Goal: Information Seeking & Learning: Learn about a topic

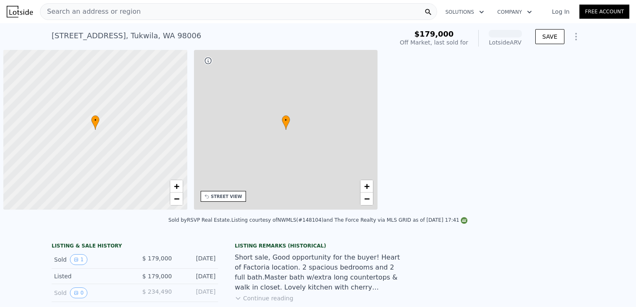
scroll to position [0, 3]
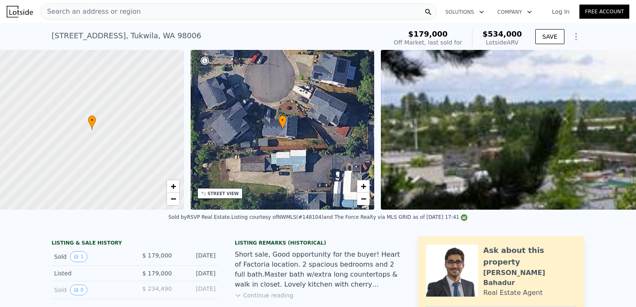
click at [125, 14] on span "Search an address or region" at bounding box center [90, 12] width 100 height 10
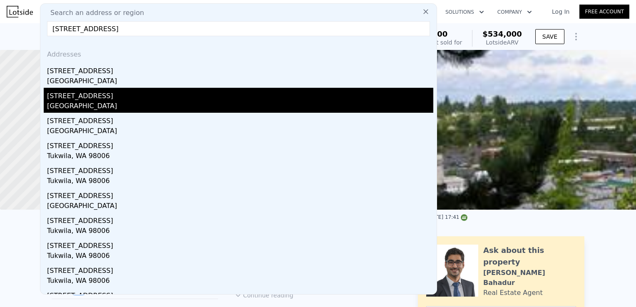
type input "[STREET_ADDRESS]"
click at [87, 99] on div "[STREET_ADDRESS]" at bounding box center [240, 94] width 386 height 13
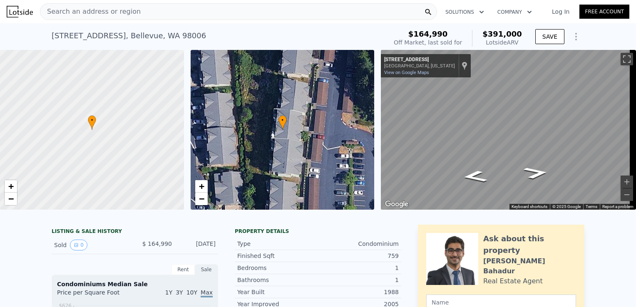
click at [140, 17] on div "Search an address or region" at bounding box center [238, 11] width 397 height 17
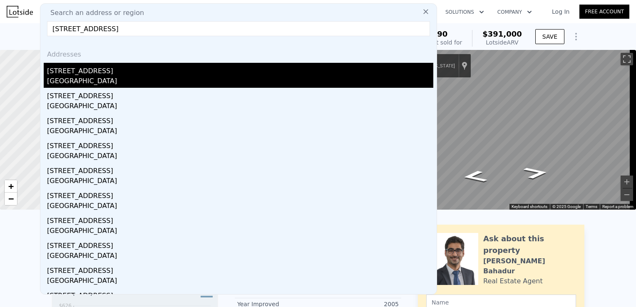
type input "[STREET_ADDRESS]"
click at [129, 76] on div "[GEOGRAPHIC_DATA]" at bounding box center [240, 82] width 386 height 12
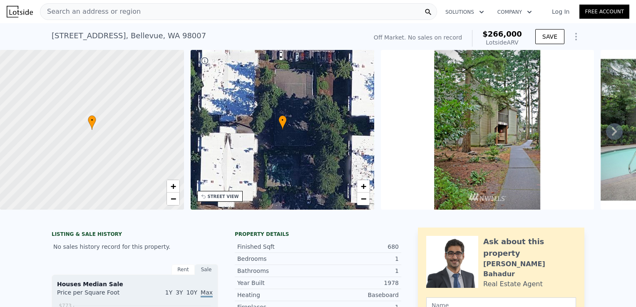
click at [101, 11] on span "Search an address or region" at bounding box center [90, 12] width 100 height 10
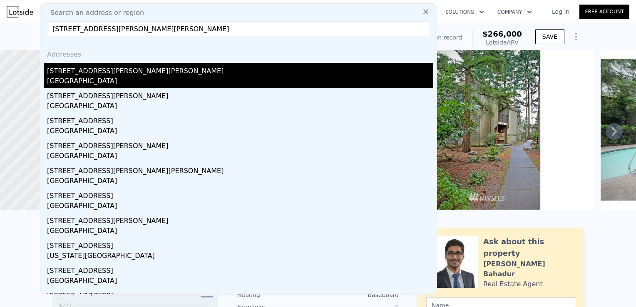
type input "[STREET_ADDRESS][PERSON_NAME][PERSON_NAME]"
click at [80, 73] on div "[STREET_ADDRESS][PERSON_NAME][PERSON_NAME]" at bounding box center [240, 69] width 386 height 13
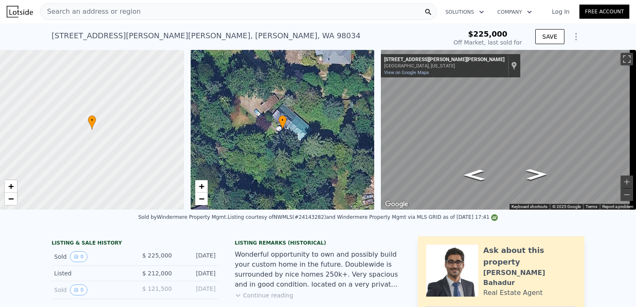
click at [52, 39] on div "[STREET_ADDRESS][PERSON_NAME][PERSON_NAME]" at bounding box center [206, 36] width 309 height 12
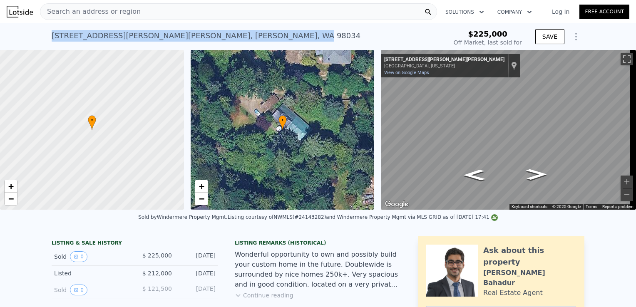
drag, startPoint x: 85, startPoint y: 40, endPoint x: 162, endPoint y: 37, distance: 76.7
click at [162, 37] on div "[STREET_ADDRESS][PERSON_NAME][PERSON_NAME] Sold [DATE] for $225k $225,000 Off M…" at bounding box center [318, 36] width 636 height 27
copy div "[STREET_ADDRESS][PERSON_NAME][PERSON_NAME]"
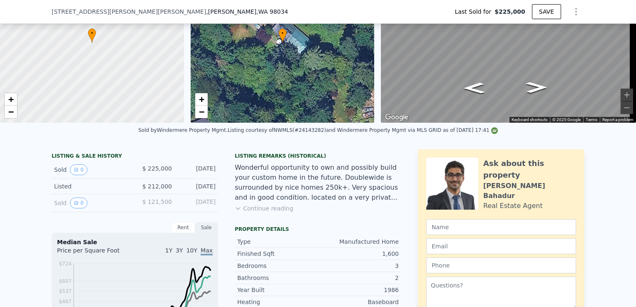
scroll to position [81, 0]
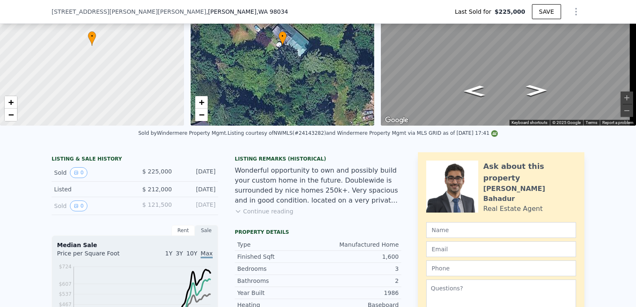
type input "$ 823,000"
type input "$ 517,716"
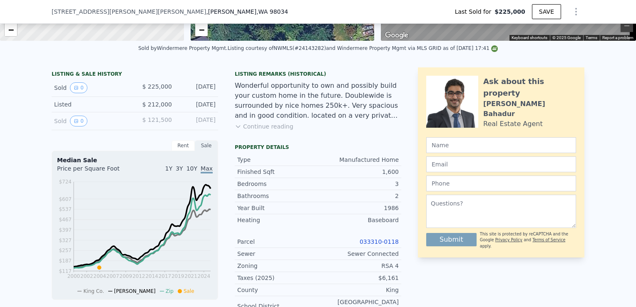
scroll to position [167, 0]
click at [386, 245] on link "033310-0118" at bounding box center [379, 241] width 39 height 7
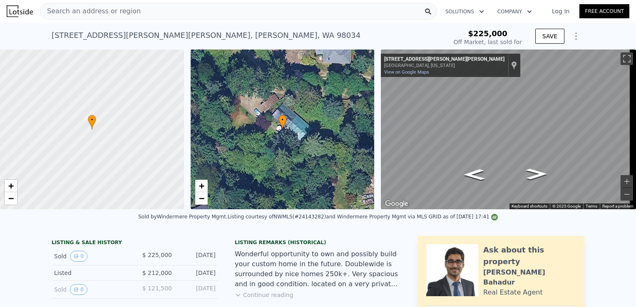
scroll to position [0, 0]
drag, startPoint x: 164, startPoint y: 147, endPoint x: 201, endPoint y: 153, distance: 37.0
click at [201, 153] on div "• + − • + − ← Move left → Move right ↑ Move up ↓ Move down + Zoom in - Zoom out…" at bounding box center [318, 130] width 636 height 160
click at [136, 130] on div at bounding box center [92, 130] width 221 height 192
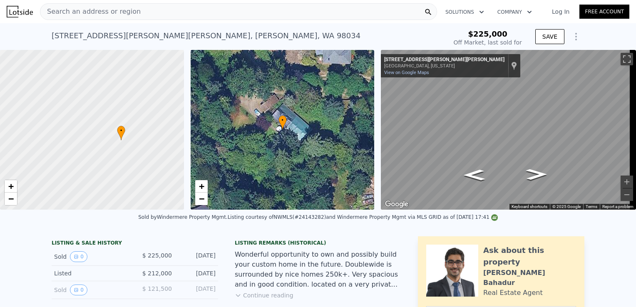
click at [128, 144] on div at bounding box center [92, 130] width 221 height 192
click at [121, 144] on div at bounding box center [92, 130] width 221 height 192
drag, startPoint x: 118, startPoint y: 124, endPoint x: 129, endPoint y: 131, distance: 12.7
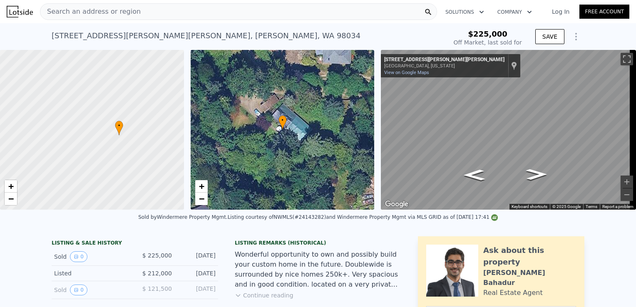
click at [129, 131] on div at bounding box center [92, 130] width 221 height 192
click at [122, 134] on icon at bounding box center [119, 128] width 8 height 15
click at [122, 134] on div at bounding box center [92, 130] width 221 height 192
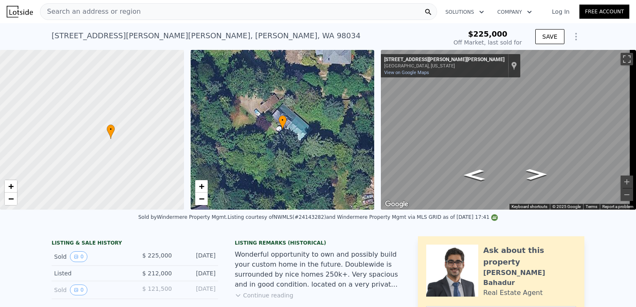
click at [119, 137] on div at bounding box center [92, 130] width 221 height 192
click at [114, 141] on div at bounding box center [92, 130] width 221 height 192
click at [123, 12] on span "Search an address or region" at bounding box center [90, 12] width 100 height 10
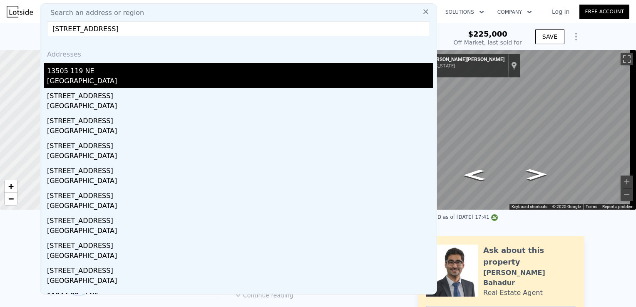
type input "[STREET_ADDRESS]"
click at [92, 76] on div "13505 119 NE" at bounding box center [240, 69] width 386 height 13
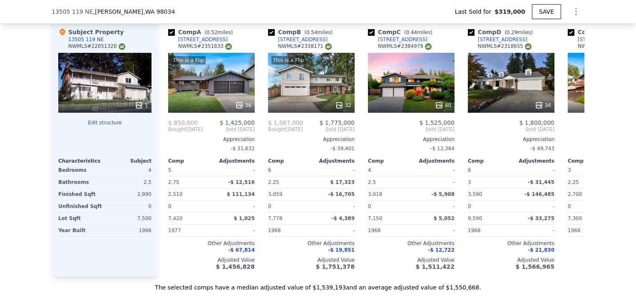
scroll to position [778, 0]
click at [105, 119] on button "Edit structure" at bounding box center [104, 122] width 93 height 7
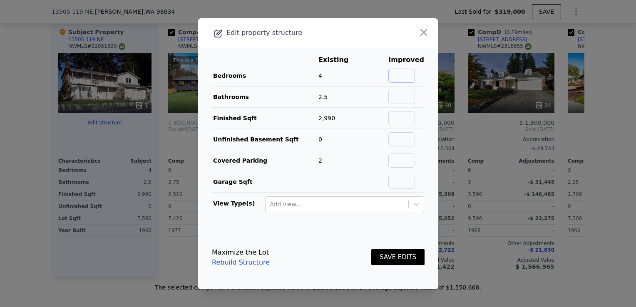
click at [393, 74] on input "text" at bounding box center [401, 76] width 27 height 14
type input "6"
click at [404, 94] on input "text" at bounding box center [401, 97] width 27 height 14
type input "5"
click at [397, 121] on input "text" at bounding box center [401, 118] width 27 height 14
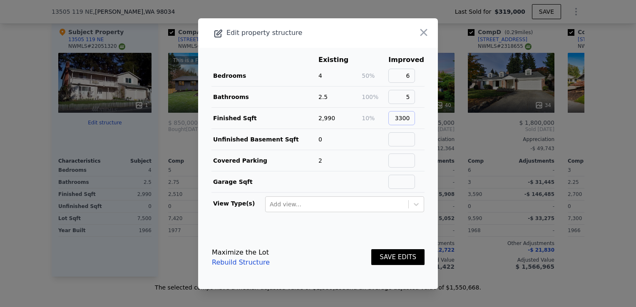
type input "3300"
click at [355, 226] on footer "Maximize the Lot Rebuild Structure SAVE EDITS" at bounding box center [318, 257] width 240 height 63
click at [395, 262] on button "SAVE EDITS" at bounding box center [397, 257] width 53 height 16
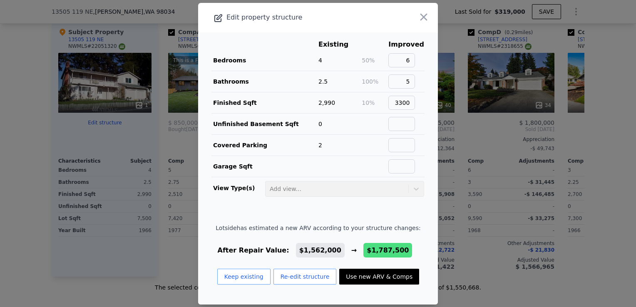
click at [376, 274] on button "Use new ARV & Comps" at bounding box center [379, 277] width 80 height 16
type input "2.25"
type input "2510"
type input "11906"
checkbox input "false"
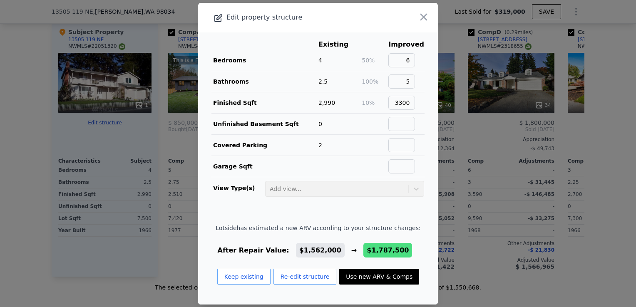
checkbox input "true"
type input "$ 1,787,500"
type input "$ 1,265,667"
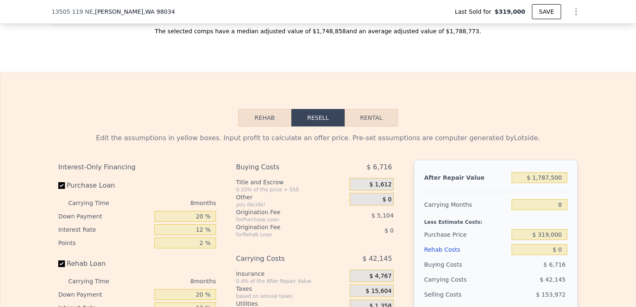
scroll to position [1036, 0]
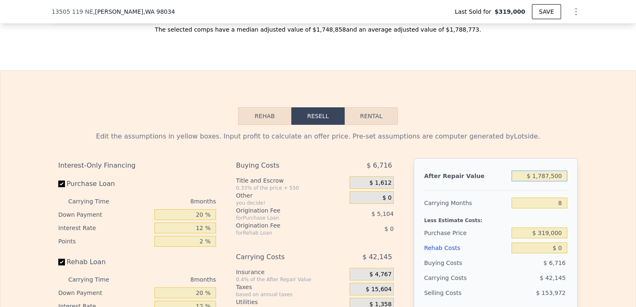
drag, startPoint x: 560, startPoint y: 174, endPoint x: 537, endPoint y: 178, distance: 23.3
click at [537, 178] on input "$ 1,787,500" at bounding box center [540, 176] width 56 height 11
type input "$ 1"
type input "-$ 363,643"
type input "$ 190"
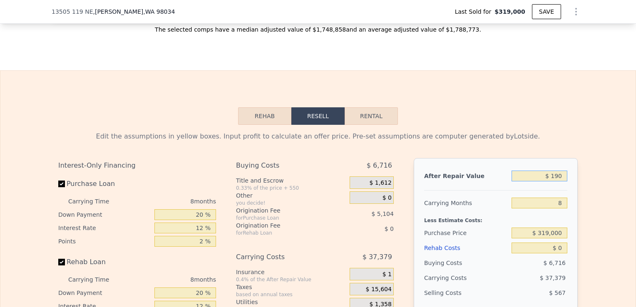
type input "-$ 363,472"
type input "$ 19,000"
type input "-$ 346,326"
type input "$ 190,000"
type input "-$ 190,459"
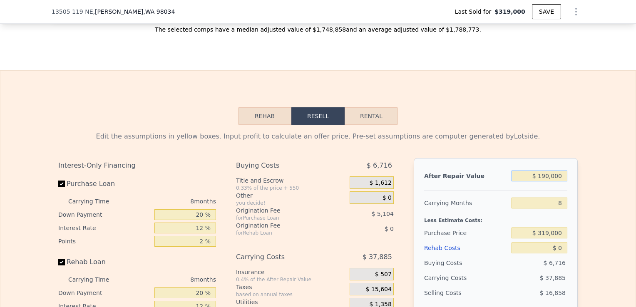
type input "$ 1,900,000"
type input "$ 1,368,212"
type input "$ 1,900,000"
click at [561, 205] on input "8" at bounding box center [540, 203] width 56 height 11
type input "6"
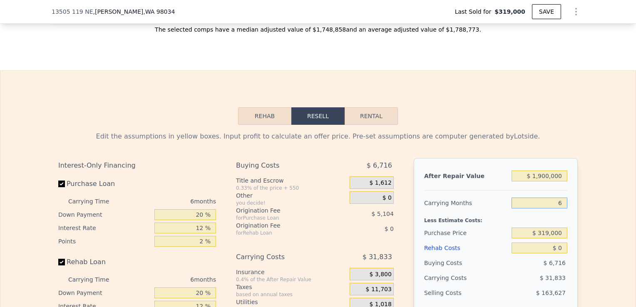
type input "$ 1,378,824"
type input "6"
click at [562, 236] on input "$ 319,000" at bounding box center [540, 233] width 56 height 11
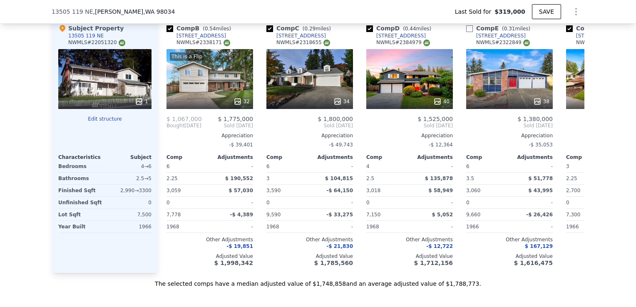
type input "2"
type input "2190"
type input "10968"
checkbox input "false"
type input "$ 1,562,000"
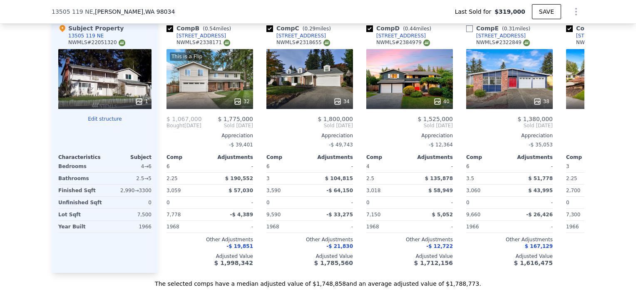
type input "8"
type input "$ 1,060,125"
checkbox input "true"
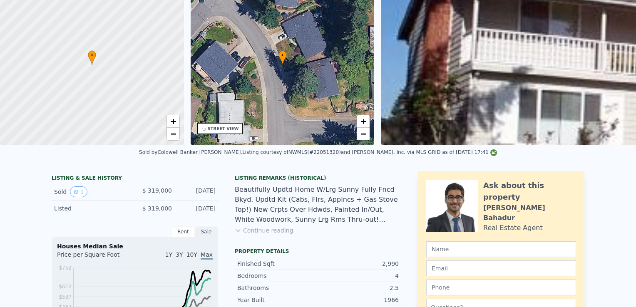
scroll to position [0, 0]
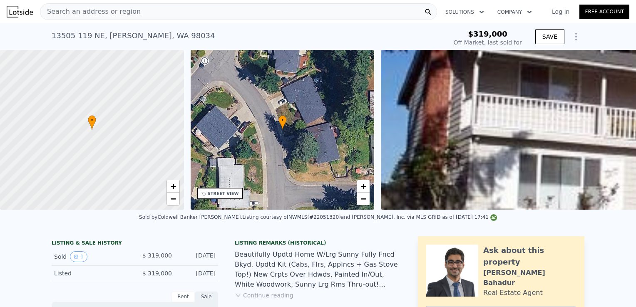
click at [123, 4] on div "Search an address or region" at bounding box center [90, 12] width 100 height 16
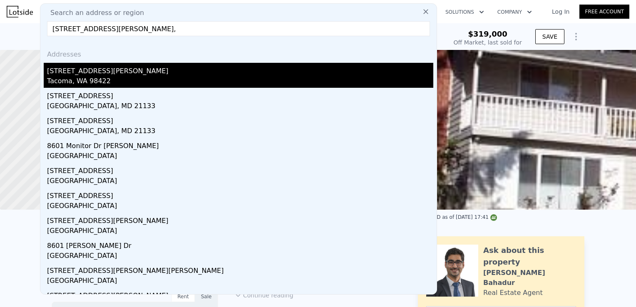
type input "[STREET_ADDRESS][PERSON_NAME],"
click at [87, 69] on div "[STREET_ADDRESS][PERSON_NAME]" at bounding box center [240, 69] width 386 height 13
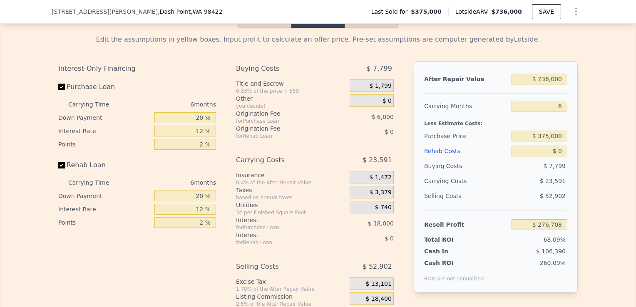
scroll to position [1262, 0]
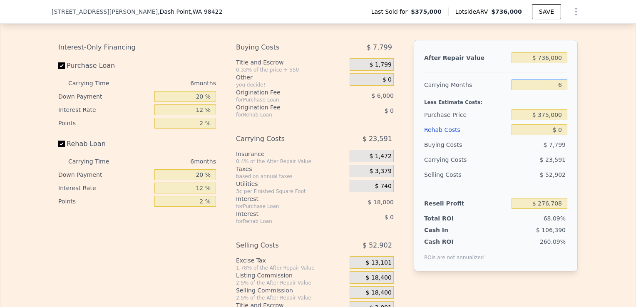
click at [560, 90] on input "6" at bounding box center [540, 85] width 56 height 11
type input "4"
type input "$ 284,573"
click at [561, 122] on div "$ 375,000" at bounding box center [540, 114] width 56 height 15
click at [561, 120] on input "$ 375,000" at bounding box center [540, 114] width 56 height 11
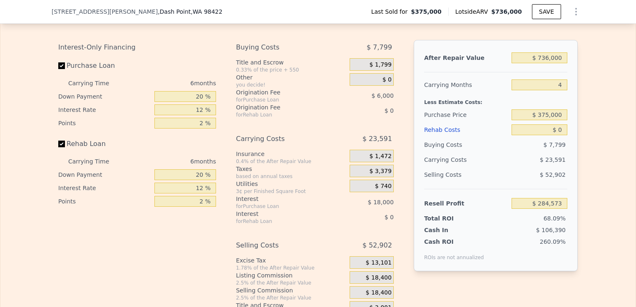
type input "6"
type input "$ 276,708"
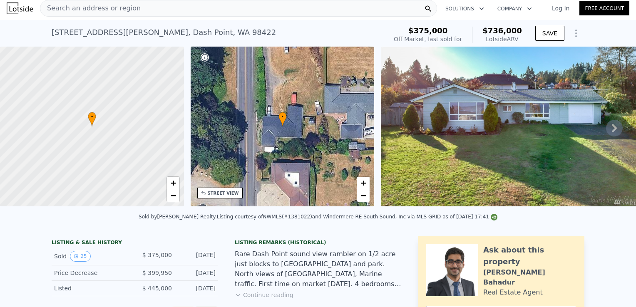
scroll to position [0, 0]
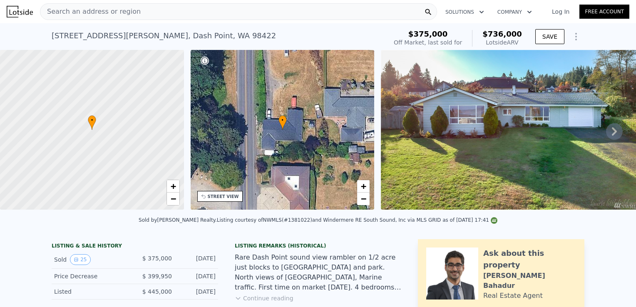
click at [129, 12] on span "Search an address or region" at bounding box center [90, 12] width 100 height 10
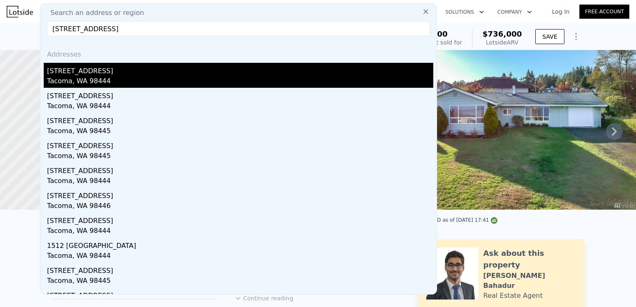
type input "[STREET_ADDRESS]"
click at [97, 67] on div "[STREET_ADDRESS]" at bounding box center [240, 69] width 386 height 13
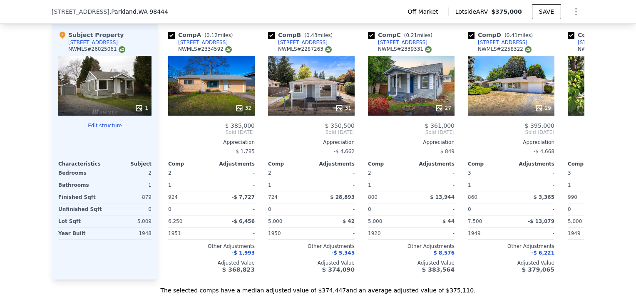
click at [107, 124] on button "Edit structure" at bounding box center [104, 125] width 93 height 7
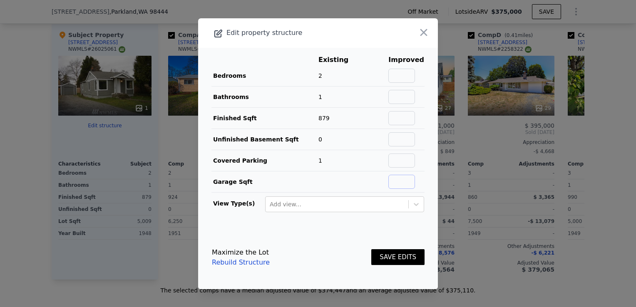
click at [398, 179] on input "text" at bounding box center [401, 182] width 27 height 14
type input "200"
click at [385, 254] on button "SAVE EDITS" at bounding box center [397, 257] width 53 height 16
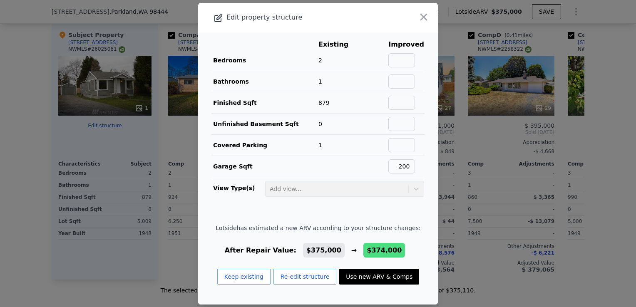
click at [380, 278] on button "Use new ARV & Comps" at bounding box center [379, 277] width 80 height 16
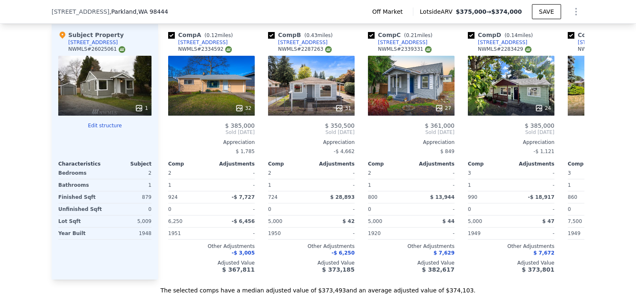
type input "$ 374,000"
type input "$ 164,593"
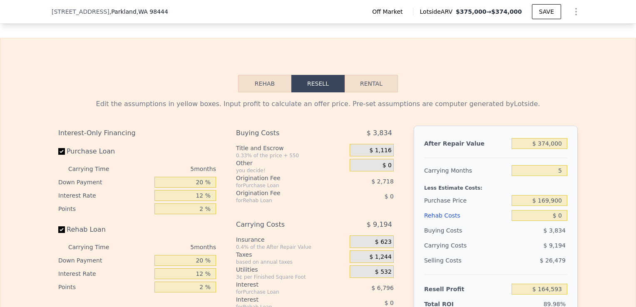
scroll to position [1057, 0]
click at [548, 143] on input "$ 374,000" at bounding box center [540, 142] width 56 height 11
type input "$ 37,000"
type input "-$ 148,482"
type input "$ 375,000"
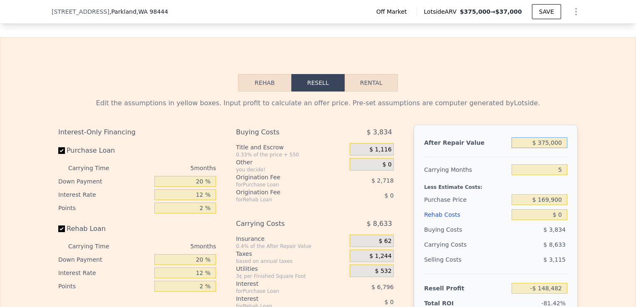
type input "$ 165,521"
type input "$ 375,000"
click at [562, 173] on input "5" at bounding box center [540, 169] width 56 height 11
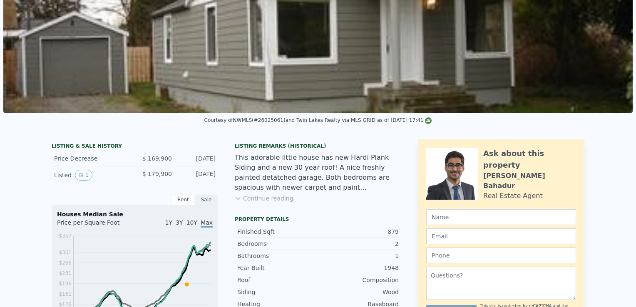
scroll to position [0, 0]
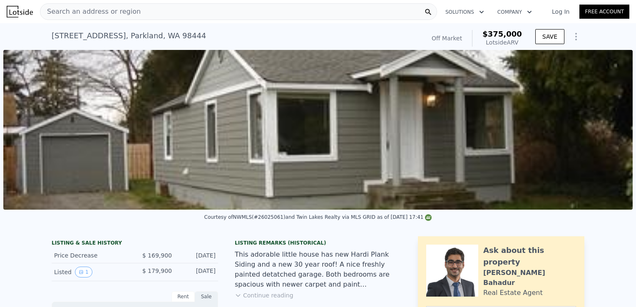
click at [141, 15] on div "Search an address or region" at bounding box center [238, 11] width 397 height 17
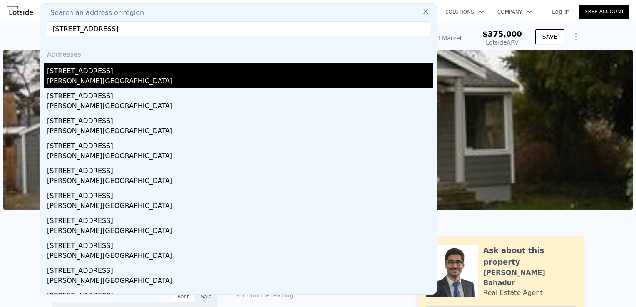
type input "[STREET_ADDRESS]"
click at [100, 83] on div "[PERSON_NAME][GEOGRAPHIC_DATA]" at bounding box center [240, 82] width 386 height 12
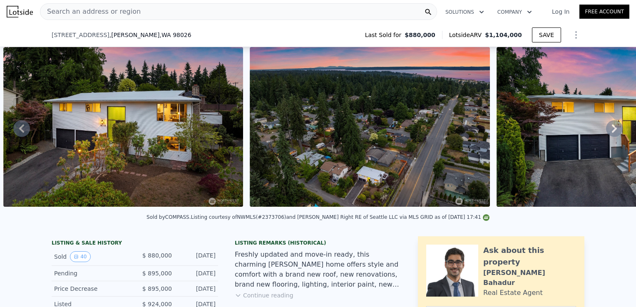
scroll to position [149, 0]
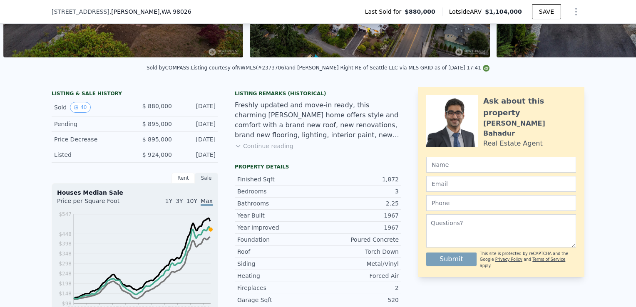
click at [271, 150] on button "Continue reading" at bounding box center [264, 146] width 59 height 8
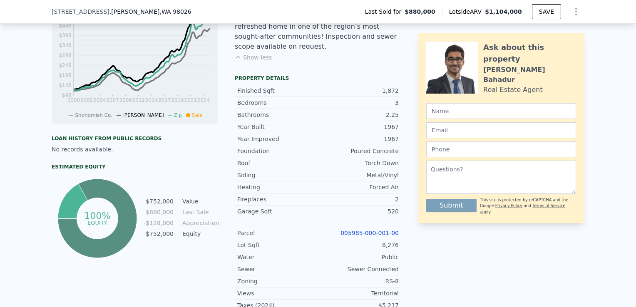
scroll to position [358, 0]
click at [360, 230] on link "005985-000-001-00" at bounding box center [370, 233] width 58 height 7
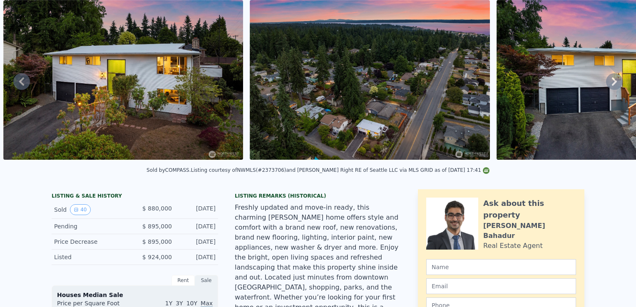
scroll to position [0, 0]
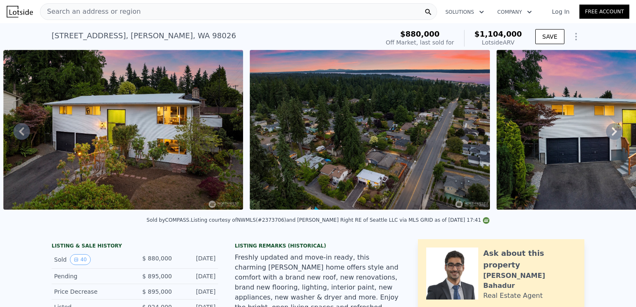
click at [115, 14] on span "Search an address or region" at bounding box center [90, 12] width 100 height 10
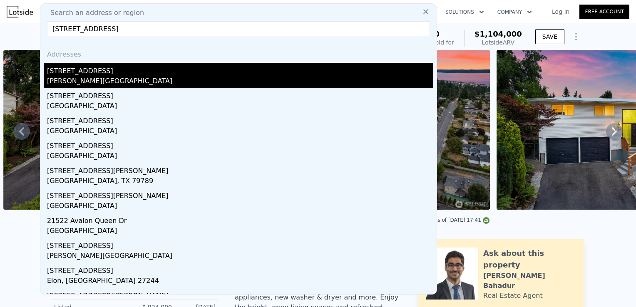
type input "[STREET_ADDRESS]"
click at [101, 68] on div "[STREET_ADDRESS]" at bounding box center [240, 69] width 386 height 13
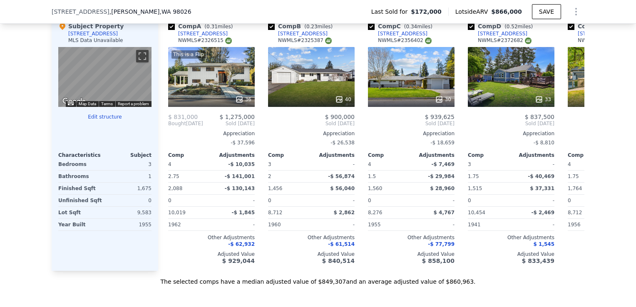
scroll to position [826, 0]
click at [326, 87] on div "40" at bounding box center [311, 77] width 87 height 60
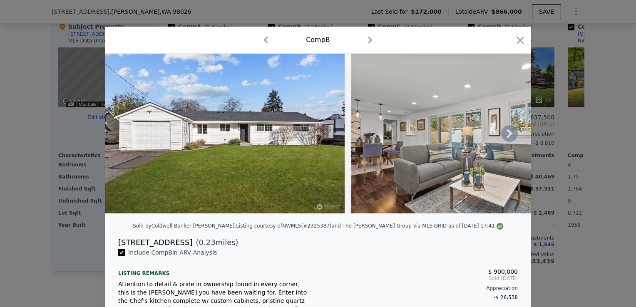
click at [507, 137] on icon at bounding box center [509, 133] width 5 height 8
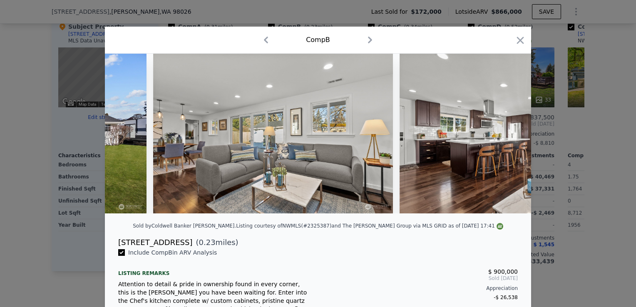
click at [507, 137] on img at bounding box center [520, 134] width 240 height 160
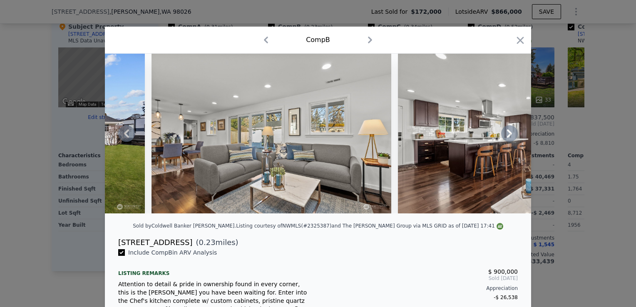
click at [507, 137] on icon at bounding box center [509, 133] width 5 height 8
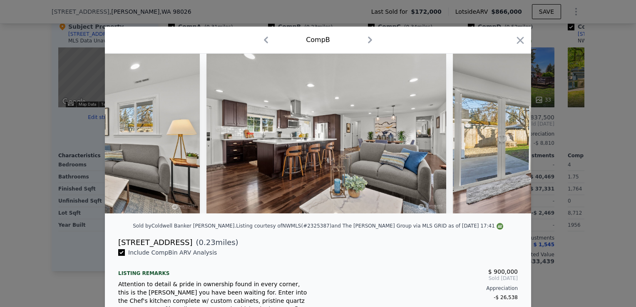
scroll to position [0, 400]
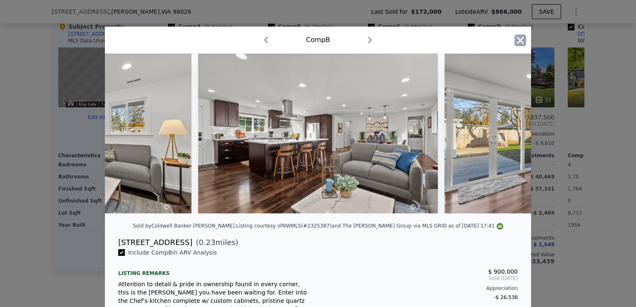
click at [517, 41] on icon "button" at bounding box center [520, 40] width 7 height 7
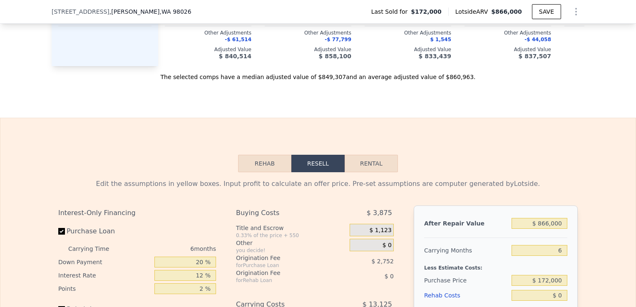
scroll to position [1031, 0]
click at [556, 229] on input "$ 866,000" at bounding box center [540, 223] width 56 height 11
drag, startPoint x: 559, startPoint y: 233, endPoint x: 517, endPoint y: 234, distance: 41.6
click at [517, 229] on input "$ 866,000" at bounding box center [540, 223] width 56 height 11
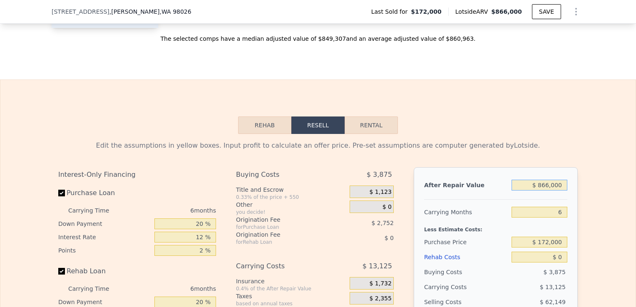
scroll to position [1076, 0]
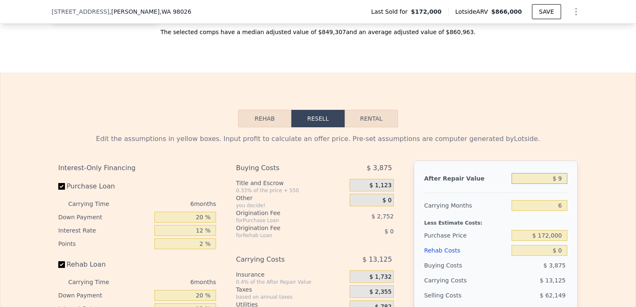
type input "$ 90"
type input "-$ 187,734"
type input "$ 9,000"
type input "-$ 179,476"
type input "$ 90,000"
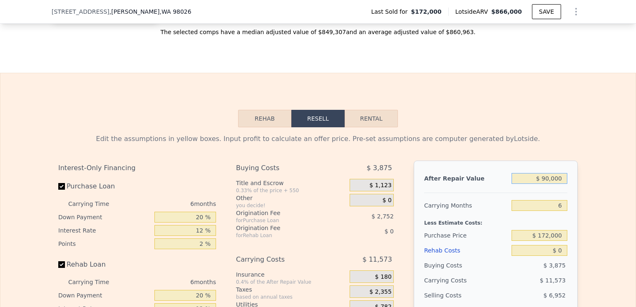
type input "-$ 104,400"
type input "$ 900,000"
type input "$ 646,365"
type input "$ 900,000"
click at [560, 211] on input "6" at bounding box center [540, 205] width 56 height 11
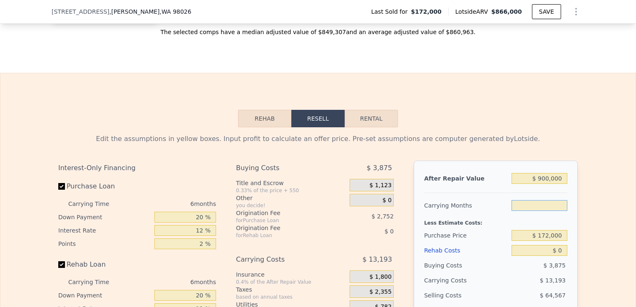
type input "5"
type input "$ 648,565"
type input "5"
click at [561, 241] on input "$ 172,000" at bounding box center [540, 235] width 56 height 11
click at [559, 256] on input "$ 0" at bounding box center [540, 250] width 56 height 11
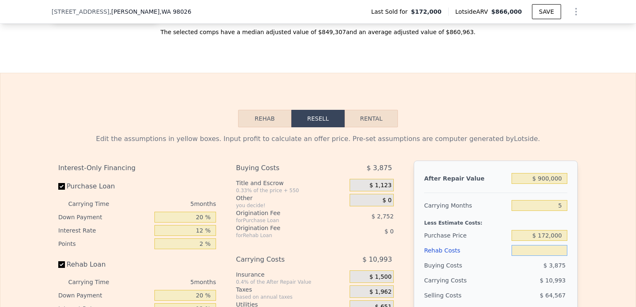
type input "$ 6"
type input "$ 648,559"
type input "$ 65"
type input "$ 648,494"
type input "$ 650"
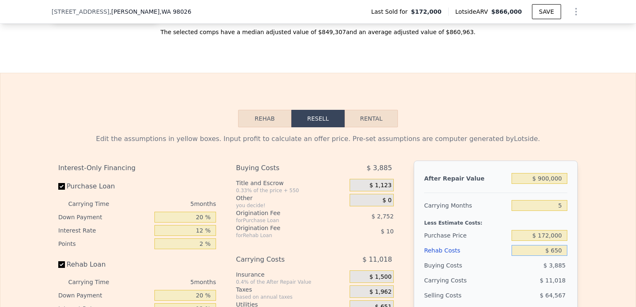
type input "$ 647,880"
type input "$ 65,000"
type input "$ 579,925"
type input "$ 65,000"
click at [552, 241] on input "$ 172,000" at bounding box center [540, 235] width 56 height 11
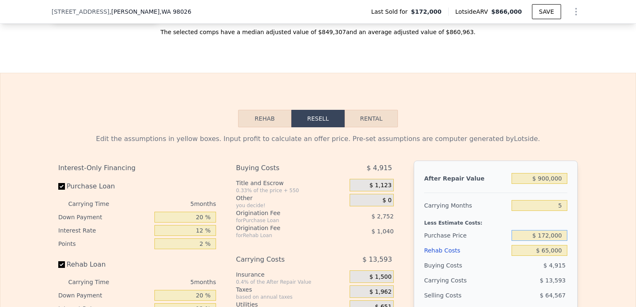
click at [552, 241] on input "$ 172,000" at bounding box center [540, 235] width 56 height 11
type input "$ 6"
type input "$ 750,000"
click at [582, 236] on div "Edit the assumptions in yellow boxes. Input profit to calculate an offer price.…" at bounding box center [317, 282] width 635 height 310
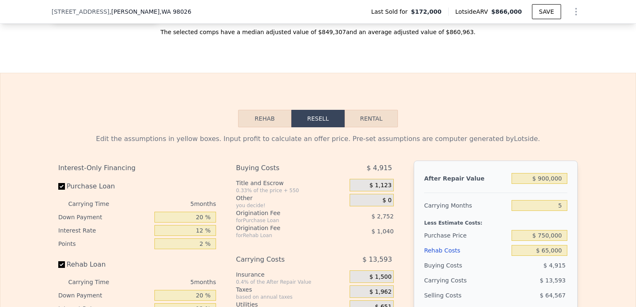
type input "-$ 32,368"
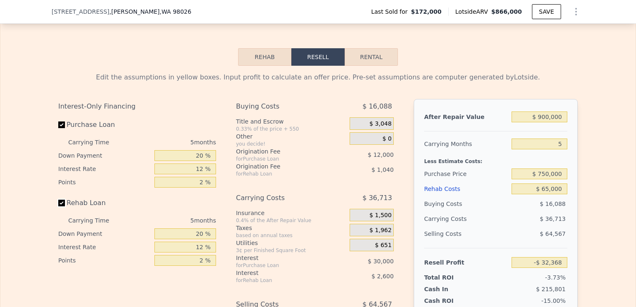
click at [58, 206] on input "Rehab Loan" at bounding box center [61, 203] width 7 height 7
checkbox input "false"
type input "-$ 28,728"
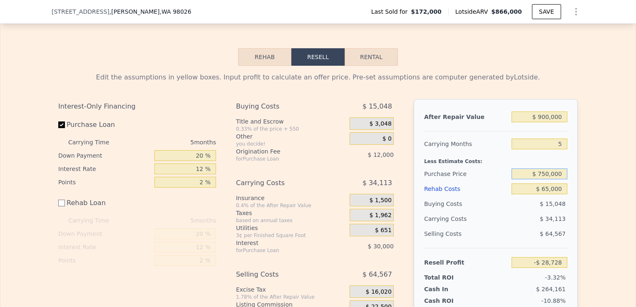
click at [547, 179] on input "$ 750,000" at bounding box center [540, 174] width 56 height 11
type input "$ 700,000"
click at [601, 224] on div "Edit the assumptions in yellow boxes. Input profit to calculate an offer price.…" at bounding box center [317, 206] width 635 height 280
type input "$ 24,239"
click at [547, 179] on input "$ 700,000" at bounding box center [540, 174] width 56 height 11
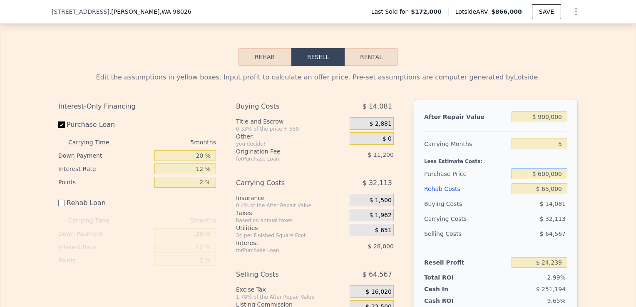
type input "$ 600,000"
click at [596, 214] on div "Edit the assumptions in yellow boxes. Input profit to calculate an offer price.…" at bounding box center [317, 206] width 635 height 280
type input "$ 130,172"
click at [546, 179] on input "$ 600,000" at bounding box center [540, 174] width 56 height 11
type input "$ 630,000"
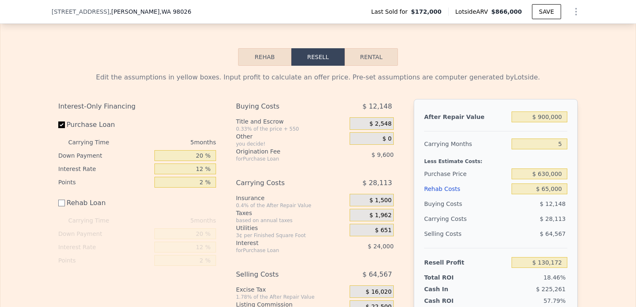
click at [579, 212] on div "Edit the assumptions in yellow boxes. Input profit to calculate an offer price.…" at bounding box center [318, 206] width 533 height 280
type input "$ 98,392"
click at [547, 194] on input "$ 65,000" at bounding box center [540, 189] width 56 height 11
type input "$ 6,000"
type input "$ 157,392"
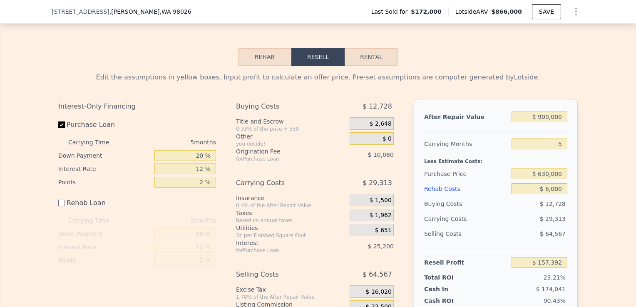
type input "$ 60,000"
type input "$ 103,392"
type input "$ 60,000"
click at [567, 214] on div "After Repair Value $ 900,000 Carrying Months 5 Less Estimate Costs: Purchase Pr…" at bounding box center [496, 214] width 164 height 231
click at [547, 179] on input "$ 630,000" at bounding box center [540, 174] width 56 height 11
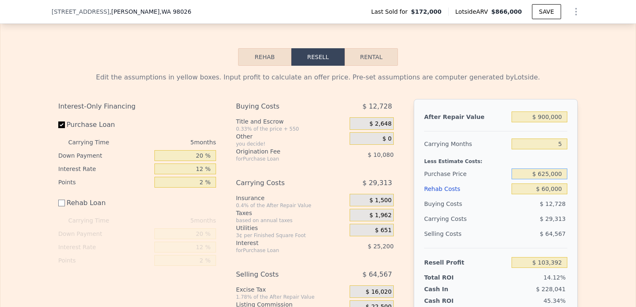
type input "$ 625,000"
click at [603, 201] on div "Edit the assumptions in yellow boxes. Input profit to calculate an offer price.…" at bounding box center [317, 206] width 635 height 280
type input "$ 108,689"
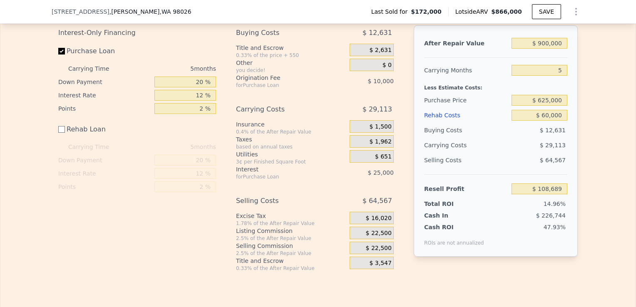
scroll to position [1207, 0]
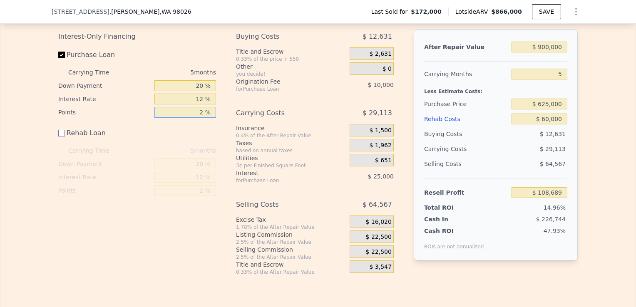
click at [201, 118] on input "2 %" at bounding box center [185, 112] width 62 height 11
type input "1 %"
type input "$ 113,689"
type input "1 %"
click at [206, 61] on div "Purchase Loan" at bounding box center [137, 56] width 158 height 18
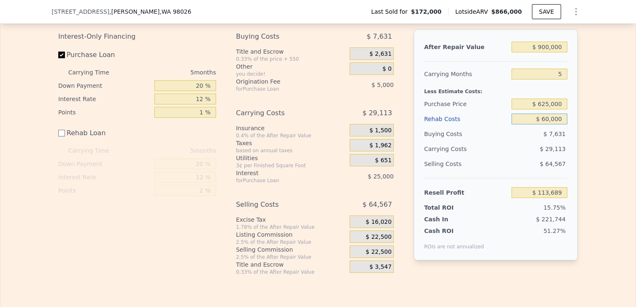
click at [548, 124] on input "$ 60,000" at bounding box center [540, 119] width 56 height 11
type input "$ 6,000"
type input "$ 167,689"
type input "$ 65,000"
type input "$ 108,689"
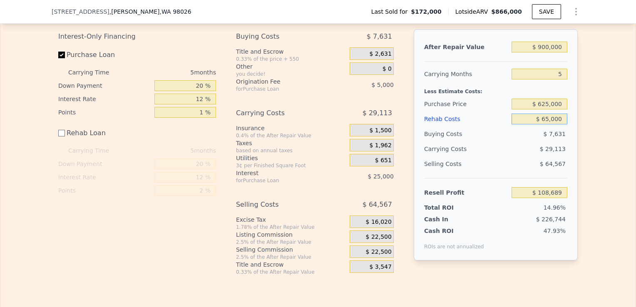
type input "$ 65,000"
click at [603, 152] on div "Edit the assumptions in yellow boxes. Input profit to calculate an offer price.…" at bounding box center [317, 136] width 635 height 280
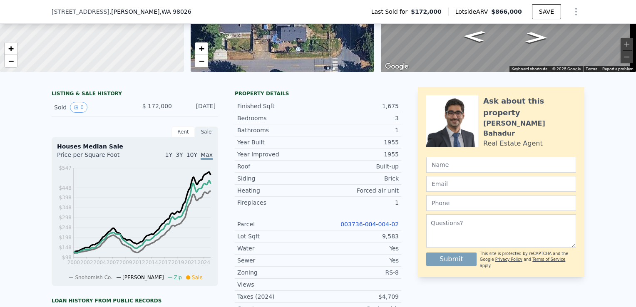
scroll to position [134, 0]
click at [376, 227] on link "003736-004-004-02" at bounding box center [370, 224] width 58 height 7
checkbox input "true"
type input "$ 866,000"
type input "6"
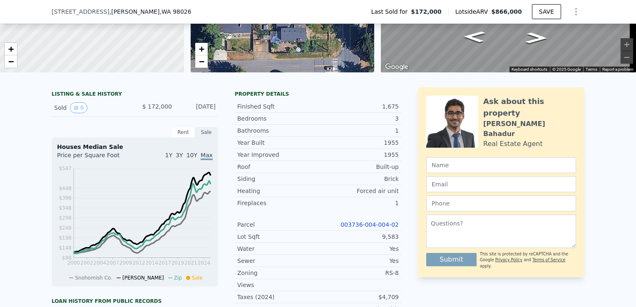
type input "$ 0"
type input "$ 614,851"
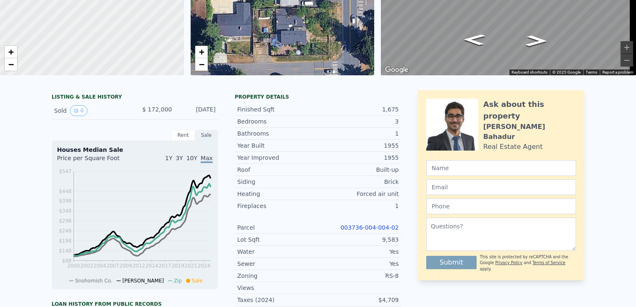
scroll to position [0, 0]
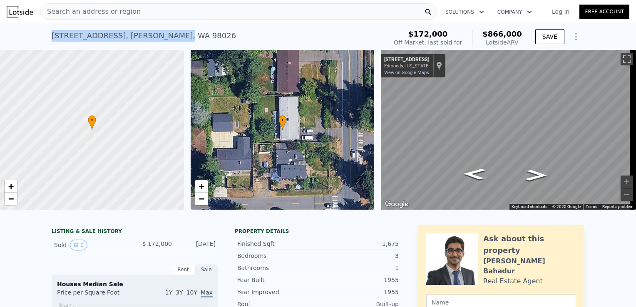
drag, startPoint x: 46, startPoint y: 36, endPoint x: 147, endPoint y: 34, distance: 100.8
click at [147, 34] on div "[STREET_ADDRESS][PERSON_NAME] Sold [DATE] for $172k (~ARV $866k ) $172,000 Off …" at bounding box center [318, 36] width 636 height 27
copy div "[STREET_ADDRESS][PERSON_NAME] ,"
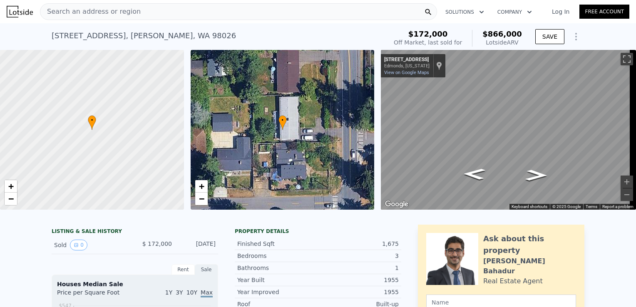
click at [154, 12] on div "Search an address or region" at bounding box center [238, 11] width 397 height 17
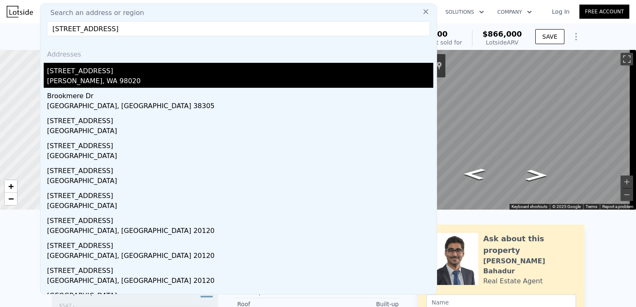
type input "[STREET_ADDRESS]"
click at [100, 71] on div "[STREET_ADDRESS]" at bounding box center [240, 69] width 386 height 13
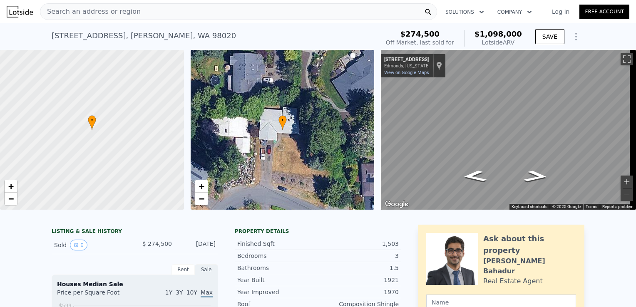
click at [621, 181] on button "Zoom in" at bounding box center [627, 182] width 12 height 12
click at [418, 72] on link "View on Google Maps" at bounding box center [406, 72] width 45 height 5
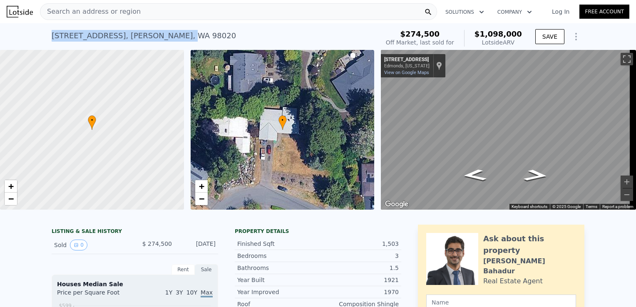
drag, startPoint x: 45, startPoint y: 34, endPoint x: 148, endPoint y: 34, distance: 102.8
click at [148, 34] on div "[STREET_ADDRESS][PERSON_NAME] Sold [DATE] for $274,500 (~ARV $1.098m ) $274,500…" at bounding box center [318, 36] width 636 height 27
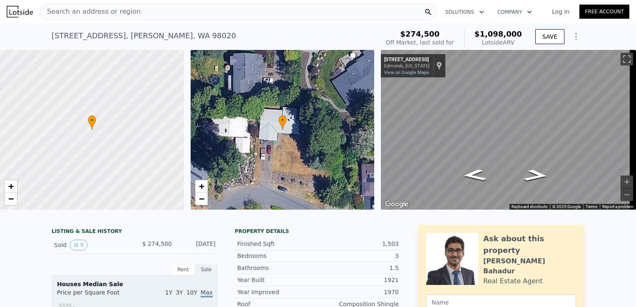
click at [155, 10] on div "Search an address or region" at bounding box center [238, 11] width 397 height 17
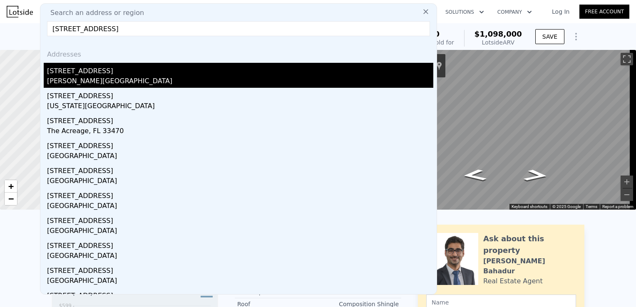
type input "[STREET_ADDRESS]"
click at [85, 82] on div "[PERSON_NAME][GEOGRAPHIC_DATA]" at bounding box center [240, 82] width 386 height 12
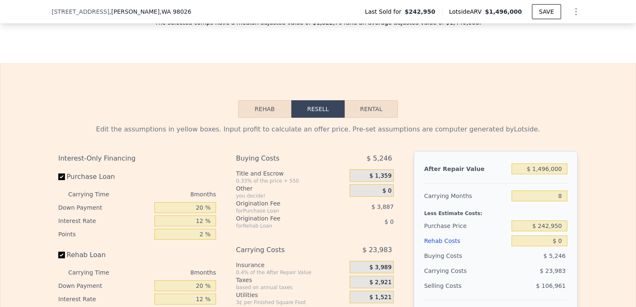
scroll to position [1159, 0]
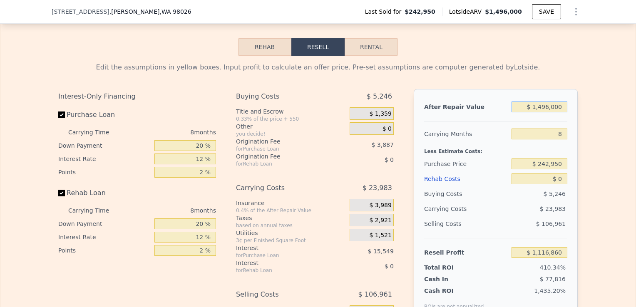
click at [549, 112] on input "$ 1,496,000" at bounding box center [540, 107] width 56 height 11
type input "$ 14,000"
type input "-$ 255,773"
type input "$ 1,000"
type input "-$ 267,814"
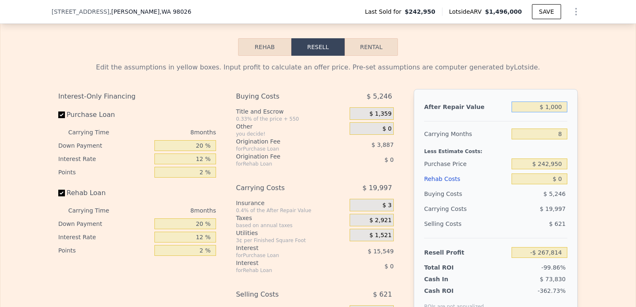
type input "$ 15,000"
type input "-$ 254,847"
type input "$ 150,000"
type input "-$ 129,810"
type input "$ 1,500,000"
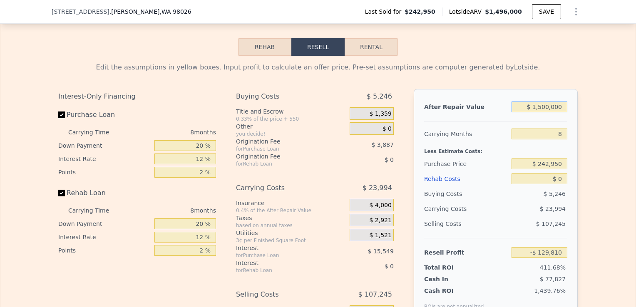
type input "$ 1,120,565"
type input "$ 1,496,000"
type input "$ 1,116,860"
drag, startPoint x: 559, startPoint y: 174, endPoint x: 508, endPoint y: 178, distance: 51.4
click at [508, 172] on div "Purchase Price $ 242,950" at bounding box center [495, 164] width 143 height 15
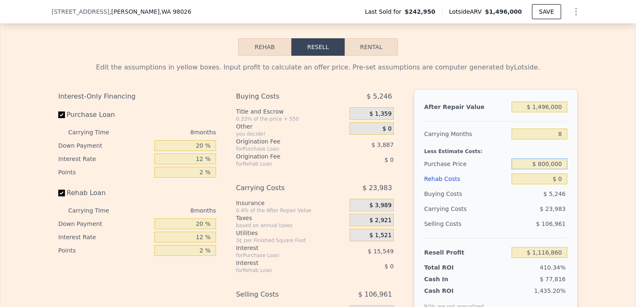
type input "$ 800,000"
click at [520, 184] on input "$ 0" at bounding box center [540, 179] width 56 height 11
type input "$ 513,394"
click at [559, 184] on input "$ 0" at bounding box center [540, 179] width 56 height 11
type input "$ 1"
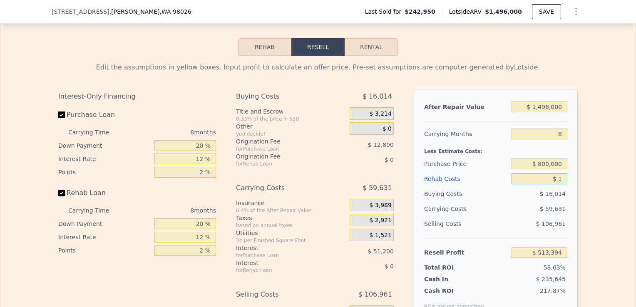
type input "$ 513,393"
type input "$ 1,000"
type input "$ 513,284"
type input "$ 10,000"
type input "$ 502,594"
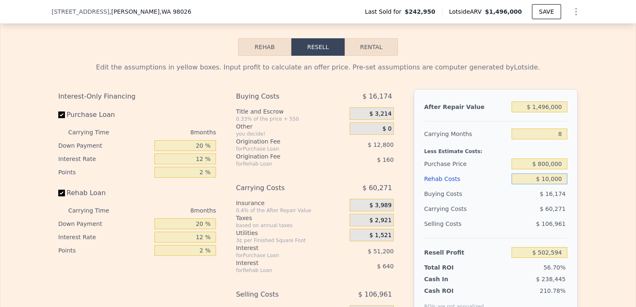
type input "$ 100,000"
type input "$ 405,394"
type input "$ 100,000"
click at [623, 197] on div "Edit the assumptions in yellow boxes. Input profit to calculate an offer price.…" at bounding box center [317, 211] width 635 height 310
click at [547, 169] on input "$ 800,000" at bounding box center [540, 164] width 56 height 11
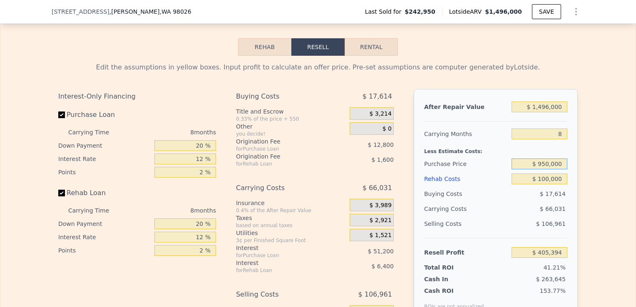
type input "$ 950,000"
click at [574, 194] on div "After Repair Value $ 1,496,000 Carrying Months 8 Less Estimate Costs: Purchase …" at bounding box center [496, 204] width 164 height 231
type input "$ 242,894"
click at [548, 112] on input "$ 1,496,000" at bounding box center [540, 107] width 56 height 11
type input "$ 149,000"
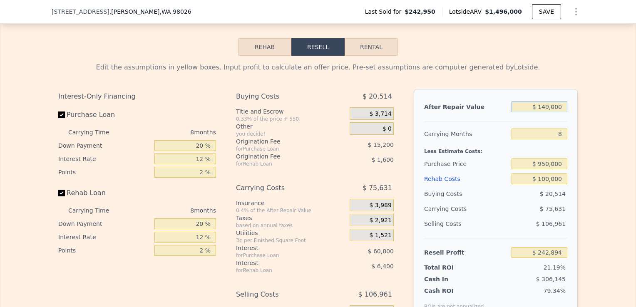
type input "-$ 1,004,701"
type input "$ 1,000"
type input "-$ 1,141,780"
type input "$ 15,000"
type input "-$ 1,128,813"
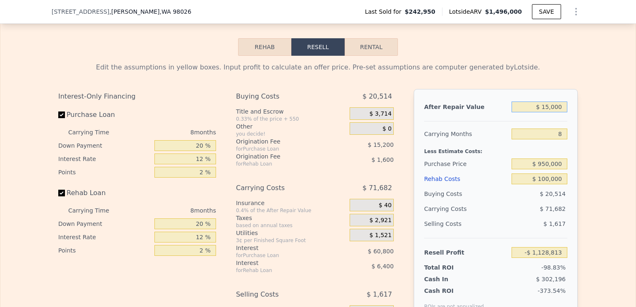
type input "$ 150,000"
type input "-$ 1,003,776"
type input "$ 1,500,000"
type input "$ 246,599"
type input "$ 1,500,000"
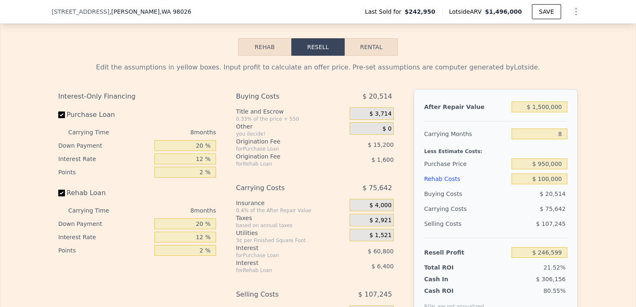
click at [614, 158] on div "Edit the assumptions in yellow boxes. Input profit to calculate an offer price.…" at bounding box center [317, 211] width 635 height 310
click at [559, 139] on input "8" at bounding box center [540, 134] width 56 height 11
type input "6"
type input "$ 265,509"
type input "6"
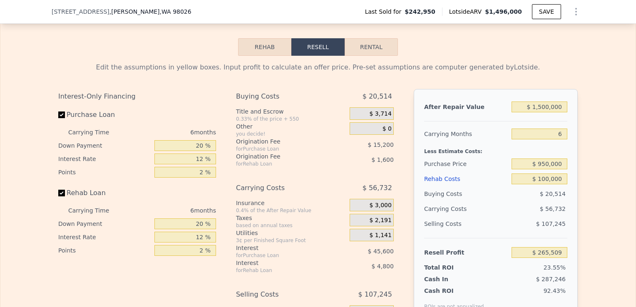
click at [596, 149] on div "Edit the assumptions in yellow boxes. Input profit to calculate an offer price.…" at bounding box center [317, 211] width 635 height 310
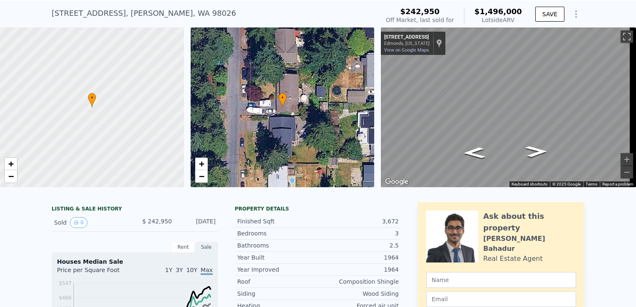
scroll to position [22, 0]
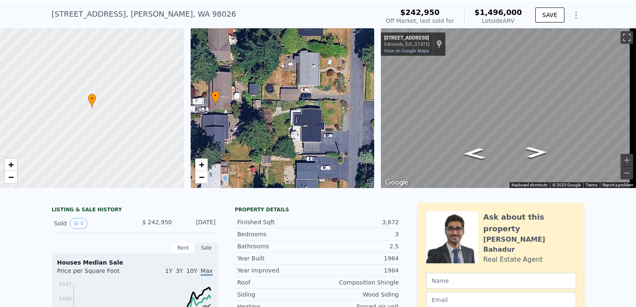
drag, startPoint x: 344, startPoint y: 159, endPoint x: 293, endPoint y: 157, distance: 51.3
click at [293, 157] on div "• + −" at bounding box center [283, 108] width 184 height 160
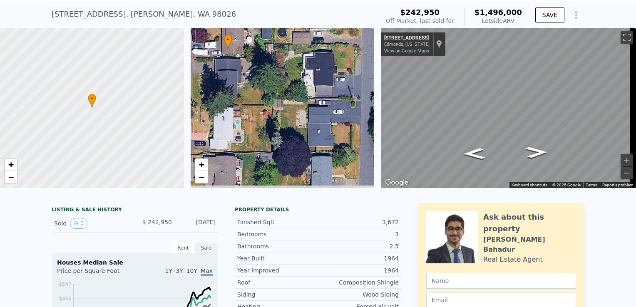
drag, startPoint x: 320, startPoint y: 149, endPoint x: 332, endPoint y: 92, distance: 57.9
click at [332, 92] on div "• + −" at bounding box center [283, 108] width 184 height 160
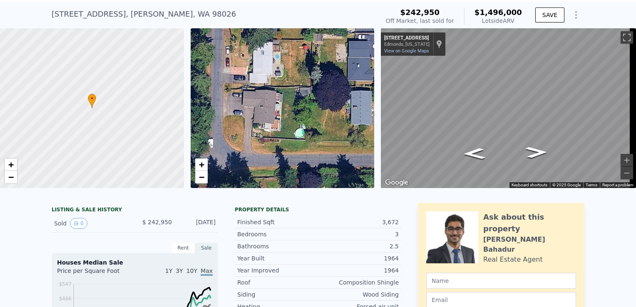
drag, startPoint x: 275, startPoint y: 151, endPoint x: 318, endPoint y: 86, distance: 77.8
click at [318, 86] on div "• + −" at bounding box center [283, 108] width 184 height 160
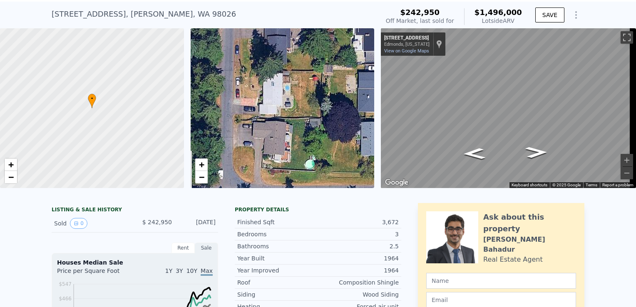
drag, startPoint x: 311, startPoint y: 101, endPoint x: 333, endPoint y: 174, distance: 75.9
click at [333, 174] on div "• + −" at bounding box center [283, 108] width 184 height 160
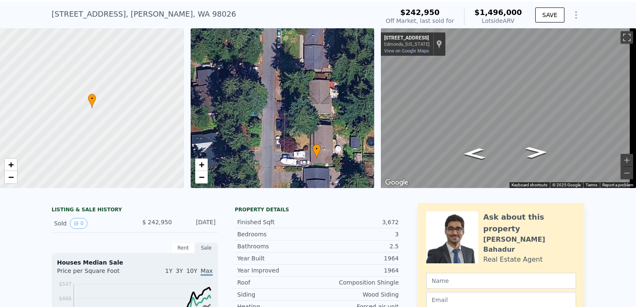
drag, startPoint x: 275, startPoint y: 101, endPoint x: 296, endPoint y: 189, distance: 90.8
click at [296, 188] on div "• + − • + − ← Move left → Move right ↑ Move up ↓ Move down + Zoom in - Zoom out…" at bounding box center [318, 108] width 636 height 160
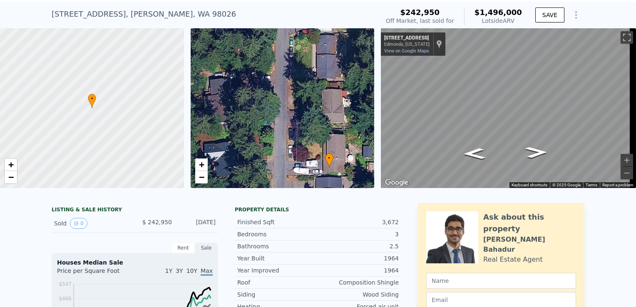
drag, startPoint x: 316, startPoint y: 147, endPoint x: 339, endPoint y: 150, distance: 23.2
click at [339, 150] on div "• + −" at bounding box center [283, 108] width 184 height 160
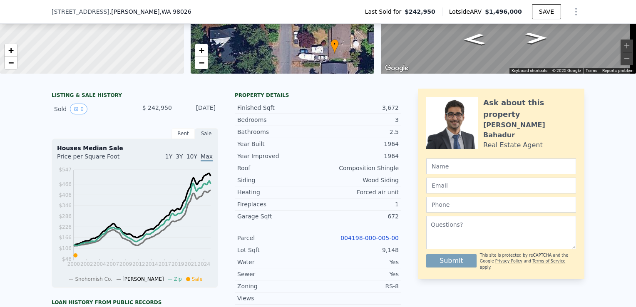
scroll to position [0, 0]
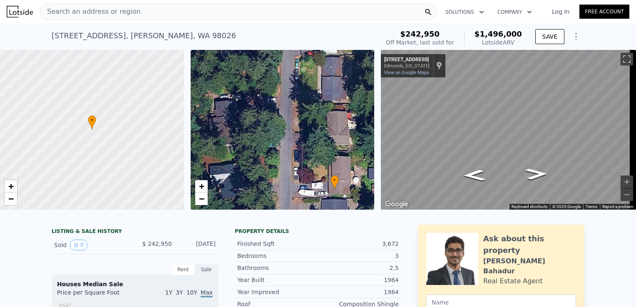
click at [135, 18] on div "Search an address or region" at bounding box center [238, 11] width 397 height 17
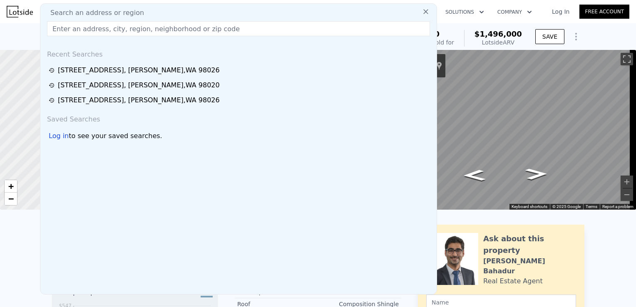
type input "$ 1,496,000"
type input "8"
type input "$ 0"
type input "$ 1,116,860"
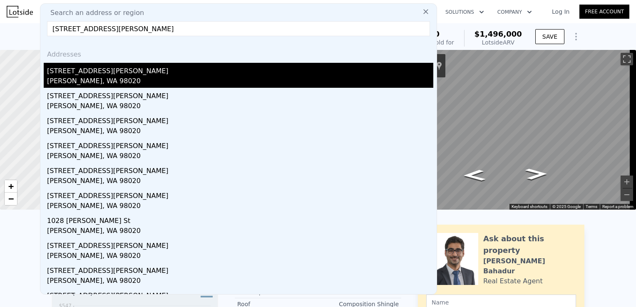
type input "[STREET_ADDRESS][PERSON_NAME]"
click at [100, 68] on div "[STREET_ADDRESS][PERSON_NAME]" at bounding box center [240, 69] width 386 height 13
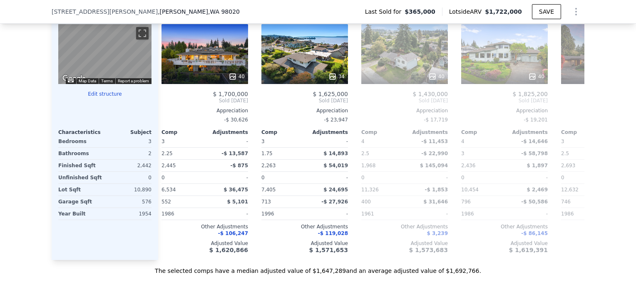
scroll to position [0, 406]
click at [214, 62] on div "40" at bounding box center [205, 54] width 87 height 60
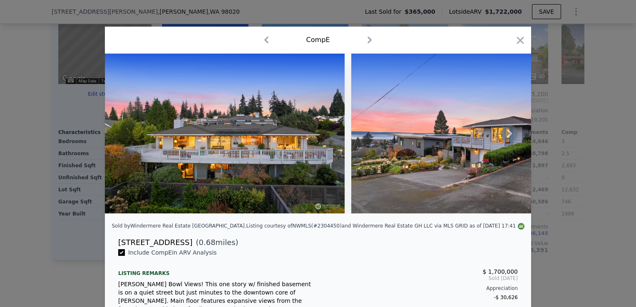
click at [507, 137] on icon at bounding box center [509, 133] width 5 height 8
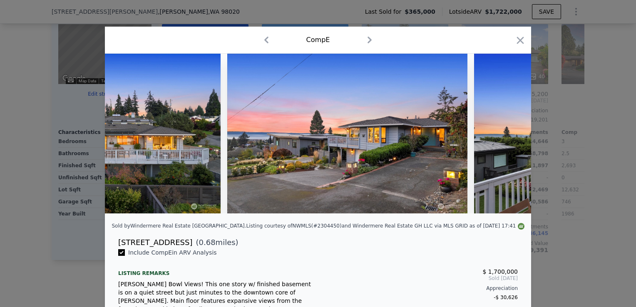
scroll to position [0, 200]
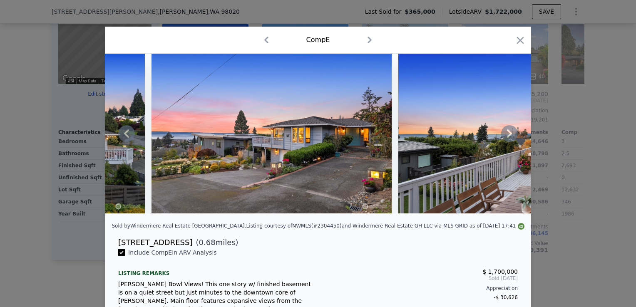
click at [507, 136] on div at bounding box center [318, 134] width 426 height 160
click at [507, 136] on icon at bounding box center [509, 133] width 5 height 8
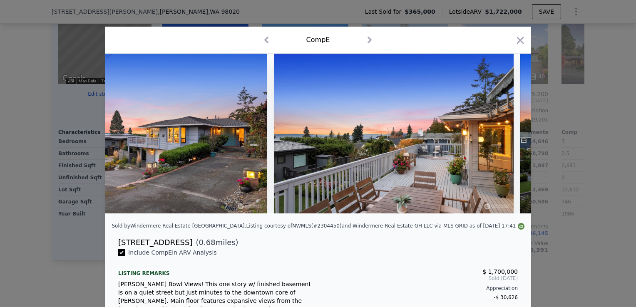
scroll to position [0, 400]
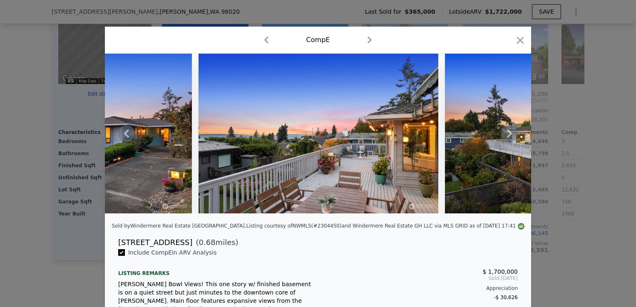
click at [507, 136] on div at bounding box center [318, 134] width 426 height 160
click at [519, 42] on icon "button" at bounding box center [520, 40] width 7 height 7
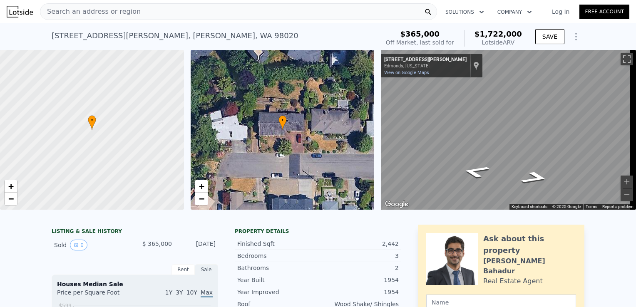
click at [112, 9] on span "Search an address or region" at bounding box center [90, 12] width 100 height 10
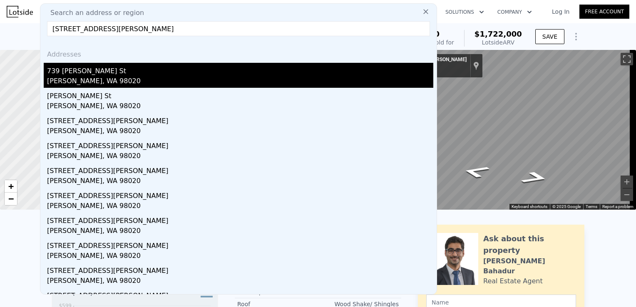
type input "[STREET_ADDRESS][PERSON_NAME]"
drag, startPoint x: 116, startPoint y: 73, endPoint x: 96, endPoint y: 74, distance: 19.6
click at [96, 74] on div "739 [PERSON_NAME] St" at bounding box center [240, 69] width 386 height 13
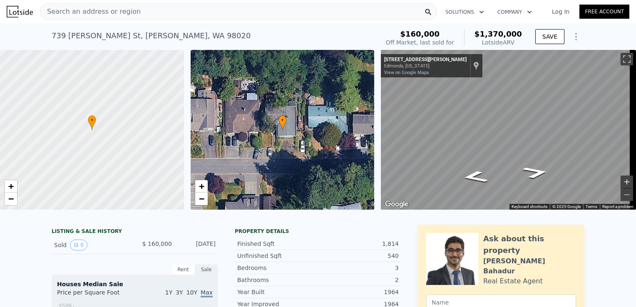
click at [621, 177] on button "Zoom in" at bounding box center [627, 182] width 12 height 12
click at [621, 183] on button "Zoom in" at bounding box center [627, 182] width 12 height 12
click at [130, 12] on div "Search an address or region" at bounding box center [238, 11] width 397 height 17
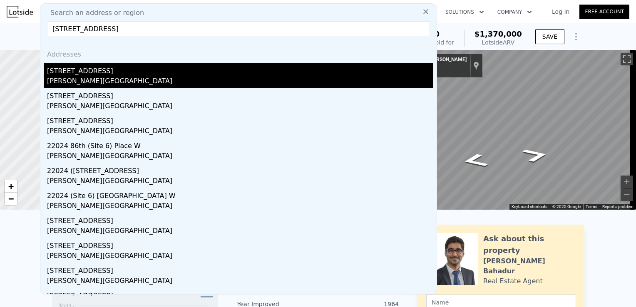
type input "[STREET_ADDRESS]"
click at [72, 79] on div "[PERSON_NAME][GEOGRAPHIC_DATA]" at bounding box center [240, 82] width 386 height 12
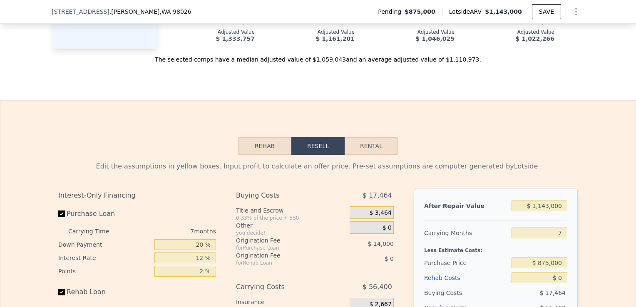
scroll to position [1311, 0]
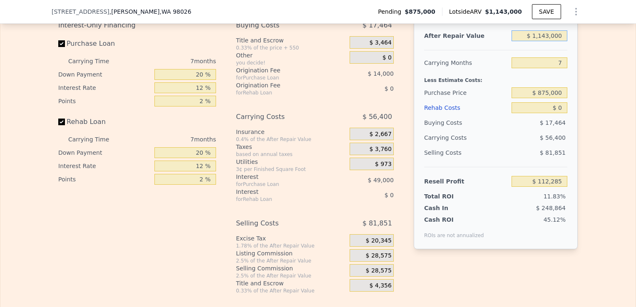
click at [547, 41] on input "$ 1,143,000" at bounding box center [540, 35] width 56 height 11
type input "$ 114,000"
type input "-$ 841,122"
type input "$ 11,000"
type input "-$ 936,556"
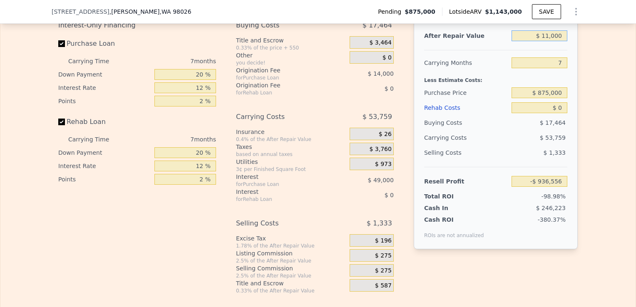
type input "$ 112,000"
type input "-$ 842,975"
type input "$ 11,000"
type input "-$ 936,556"
type input "$ 1,000"
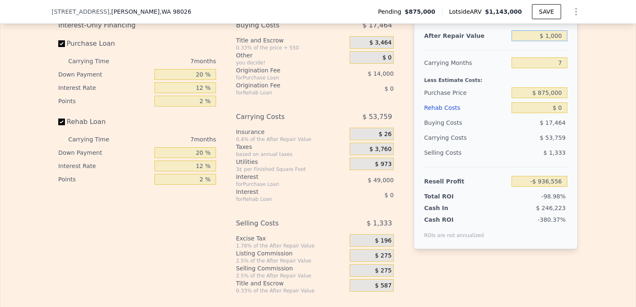
type input "-$ 945,820"
type input "$ 12,000"
type input "-$ 935,629"
type input "$ 120,000"
type input "-$ 835,563"
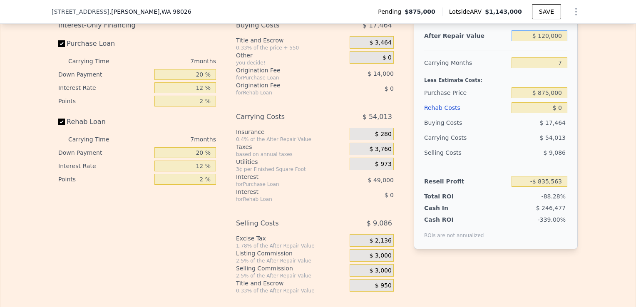
type input "$ 1,200,000"
type input "$ 165,097"
type input "$ 1,200,000"
click at [560, 68] on input "7" at bounding box center [540, 62] width 56 height 11
type input "5"
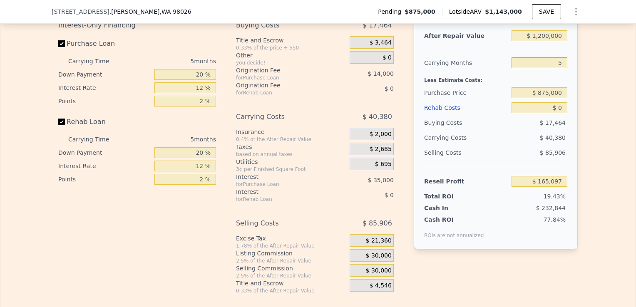
type input "$ 181,250"
type input "5"
click at [559, 98] on input "$ 875,000" at bounding box center [540, 92] width 56 height 11
drag, startPoint x: 560, startPoint y: 104, endPoint x: 536, endPoint y: 100, distance: 24.4
click at [536, 98] on input "$ 875,000" at bounding box center [540, 92] width 56 height 11
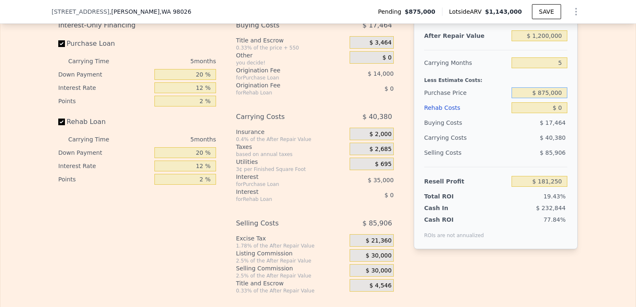
drag, startPoint x: 562, startPoint y: 104, endPoint x: 513, endPoint y: 108, distance: 48.4
click at [513, 100] on div "$ 875,000" at bounding box center [540, 92] width 56 height 15
type input "$ 800,000"
click at [561, 113] on input "$ 0" at bounding box center [540, 107] width 56 height 11
type input "$ 260,700"
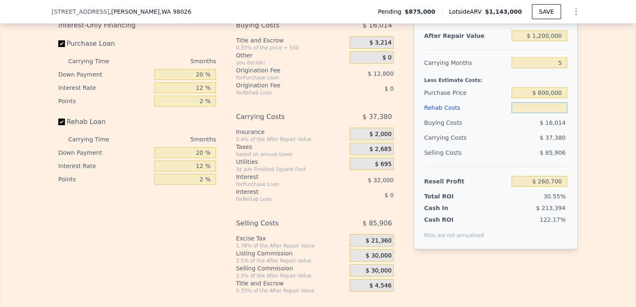
type input "$ 9"
type input "$ 260,691"
type input "$ 8"
type input "$ 260,692"
type input "$ 80"
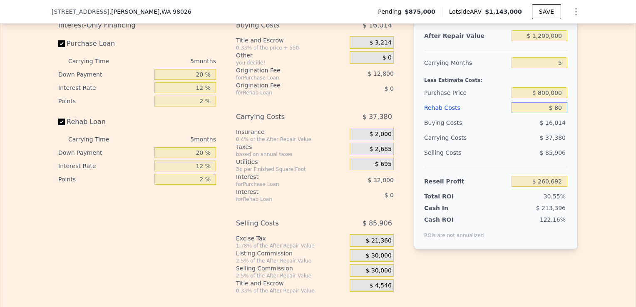
type input "$ 260,614"
type input "$ 8,000"
type input "$ 252,252"
type input "$ 80,000"
type input "$ 176,220"
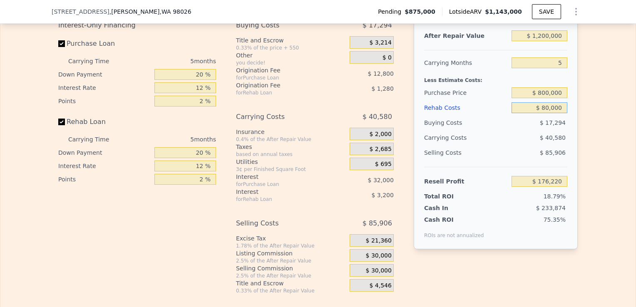
type input "$ 80,000"
click at [605, 124] on div "Edit the assumptions in yellow boxes. Input profit to calculate an offer price.…" at bounding box center [317, 140] width 635 height 310
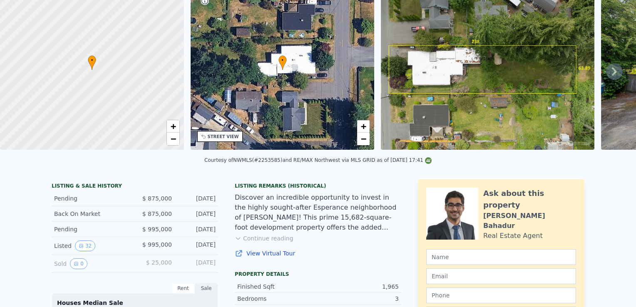
scroll to position [0, 0]
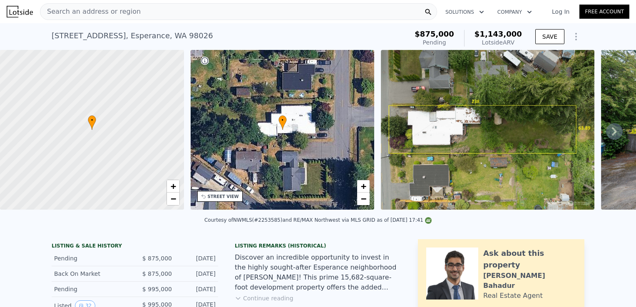
click at [149, 11] on div "Search an address or region" at bounding box center [238, 11] width 397 height 17
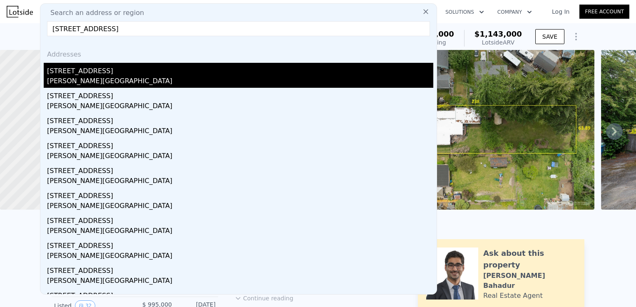
type input "[STREET_ADDRESS]"
click at [113, 67] on div "[STREET_ADDRESS]" at bounding box center [240, 69] width 386 height 13
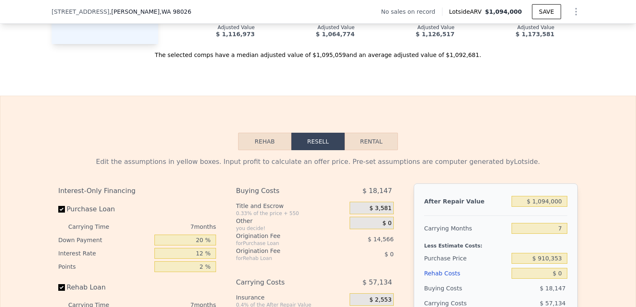
scroll to position [1026, 0]
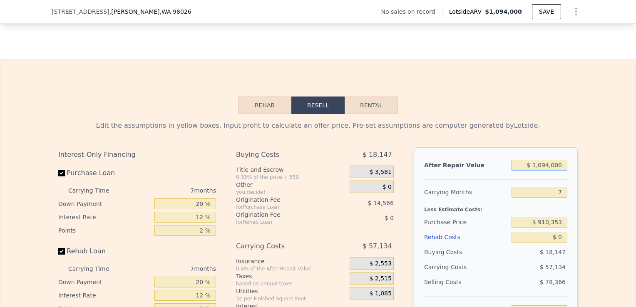
click at [546, 169] on input "$ 1,094,000" at bounding box center [540, 165] width 56 height 11
click at [547, 168] on input "$ 1,094,000" at bounding box center [540, 165] width 56 height 11
type input "$ 109,000"
type input "-$ 882,638"
type input "$ 1,000"
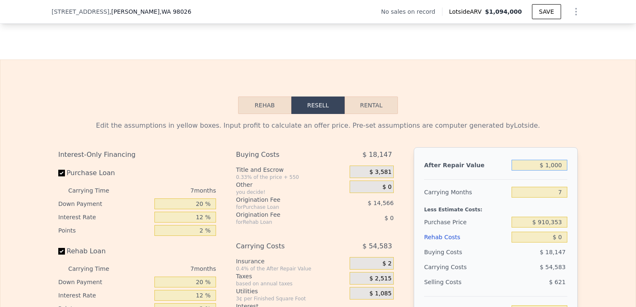
type input "-$ 982,704"
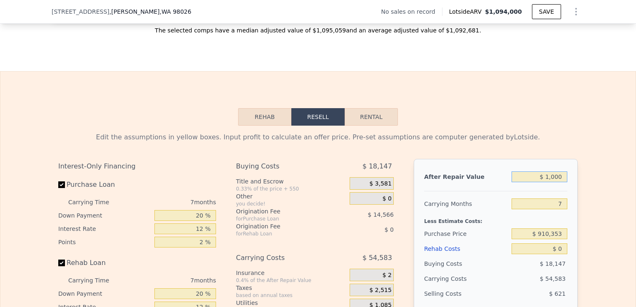
scroll to position [1014, 0]
type input "$ 12,000"
type input "-$ 972,513"
type input "$ 1,200,000"
type input "$ 128,213"
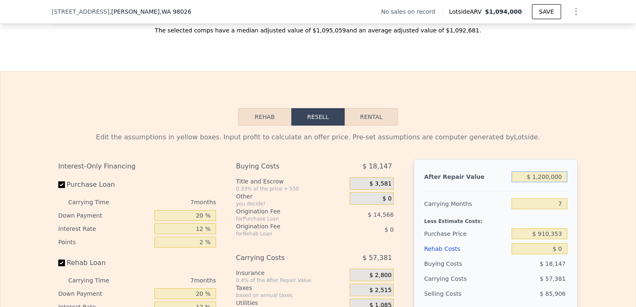
type input "$ 1,200,000"
click at [570, 183] on div "After Repair Value $ 1,200,000 Carrying Months 7 Less Estimate Costs: Purchase …" at bounding box center [496, 274] width 164 height 231
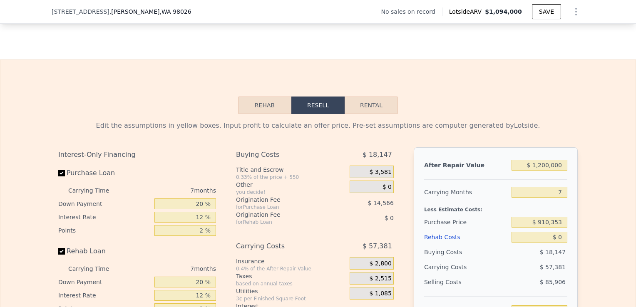
scroll to position [1059, 0]
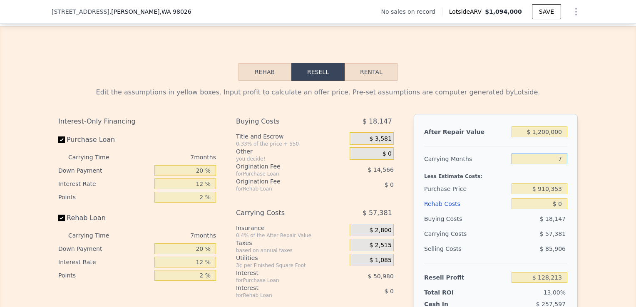
click at [560, 160] on input "7" at bounding box center [540, 159] width 56 height 11
type input "5"
type input "$ 144,607"
click at [559, 160] on input "5" at bounding box center [540, 159] width 56 height 11
type input "5"
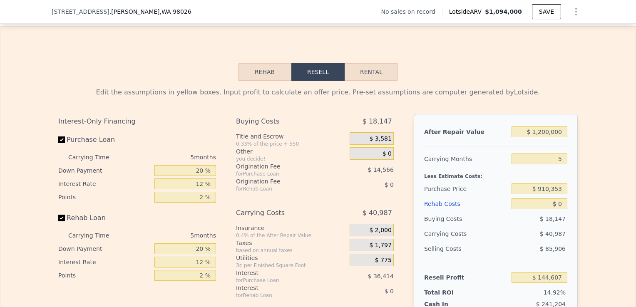
click at [573, 181] on div "After Repair Value $ 1,200,000 Carrying Months 5 Less Estimate Costs: Purchase …" at bounding box center [496, 229] width 164 height 231
click at [557, 189] on input "$ 910,353" at bounding box center [540, 189] width 56 height 11
drag, startPoint x: 560, startPoint y: 189, endPoint x: 516, endPoint y: 191, distance: 43.8
click at [516, 191] on input "$ 910,353" at bounding box center [540, 189] width 56 height 11
click at [516, 192] on input "$ 800,000" at bounding box center [540, 189] width 56 height 11
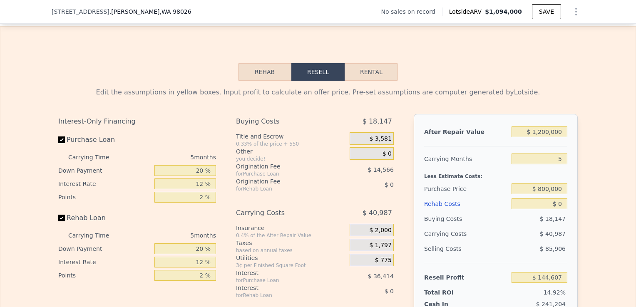
click at [593, 204] on div "Edit the assumptions in yellow boxes. Input profit to calculate an offer price.…" at bounding box center [317, 236] width 635 height 310
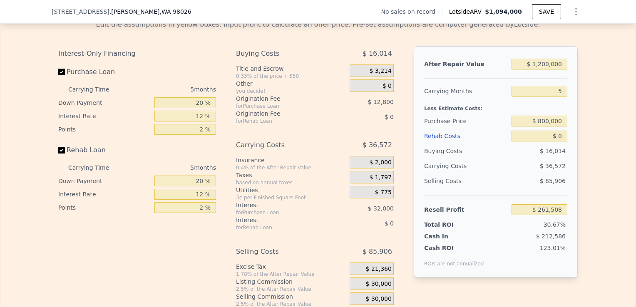
scroll to position [1128, 0]
click at [559, 140] on input "$ 0" at bounding box center [540, 135] width 56 height 11
drag, startPoint x: 557, startPoint y: 139, endPoint x: 546, endPoint y: 138, distance: 10.9
click at [546, 138] on input "$ 0" at bounding box center [540, 135] width 56 height 11
click at [584, 184] on div "Edit the assumptions in yellow boxes. Input profit to calculate an offer price.…" at bounding box center [317, 167] width 635 height 310
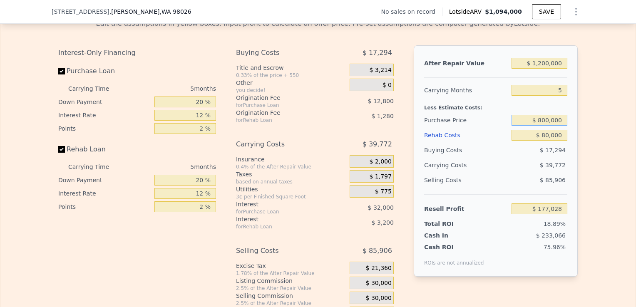
click at [548, 123] on input "$ 800,000" at bounding box center [540, 120] width 56 height 11
click at [618, 214] on div "Edit the assumptions in yellow boxes. Input profit to calculate an offer price.…" at bounding box center [317, 167] width 635 height 310
click at [545, 139] on input "$ 80,000" at bounding box center [540, 135] width 56 height 11
click at [570, 175] on div "After Repair Value $ 1,200,000 Carrying Months 5 Less Estimate Costs: Purchase …" at bounding box center [496, 160] width 164 height 231
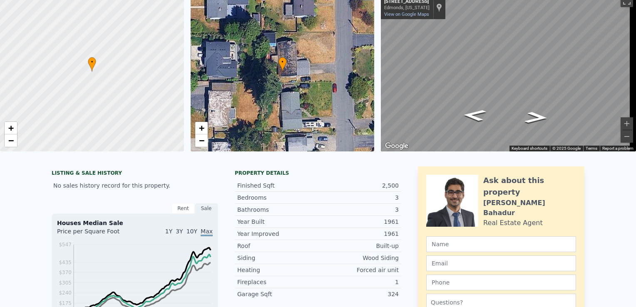
scroll to position [0, 0]
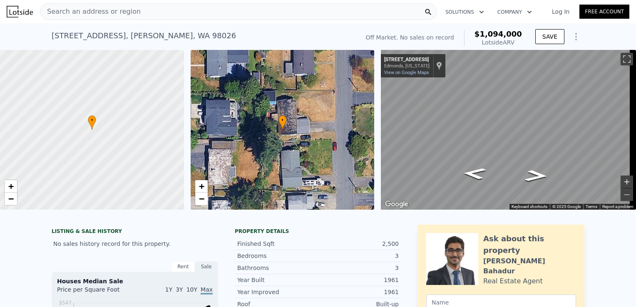
click at [621, 180] on button "Zoom in" at bounding box center [627, 182] width 12 height 12
click at [125, 9] on span "Search an address or region" at bounding box center [90, 12] width 100 height 10
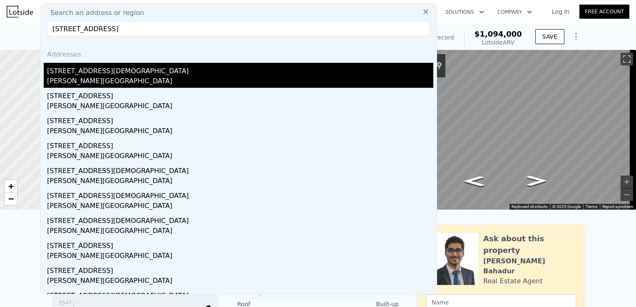
click at [112, 67] on div "[STREET_ADDRESS][DEMOGRAPHIC_DATA]" at bounding box center [240, 69] width 386 height 13
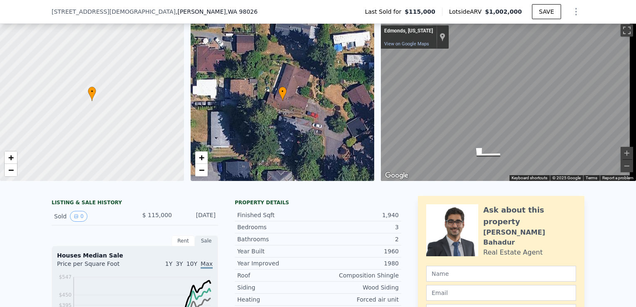
scroll to position [43, 0]
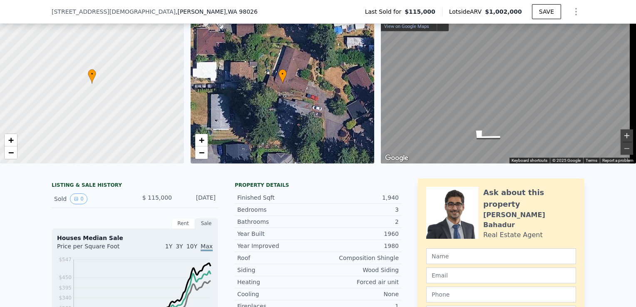
click at [622, 137] on button "Zoom in" at bounding box center [627, 135] width 12 height 12
click at [622, 130] on button "Zoom in" at bounding box center [627, 135] width 12 height 12
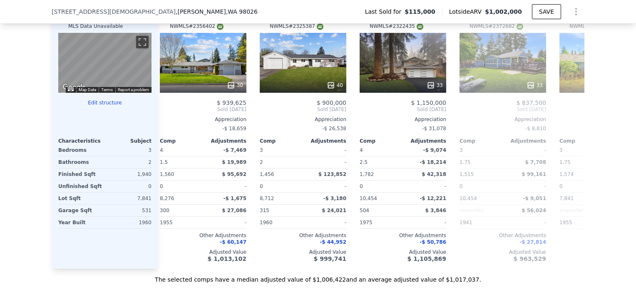
scroll to position [1181, 0]
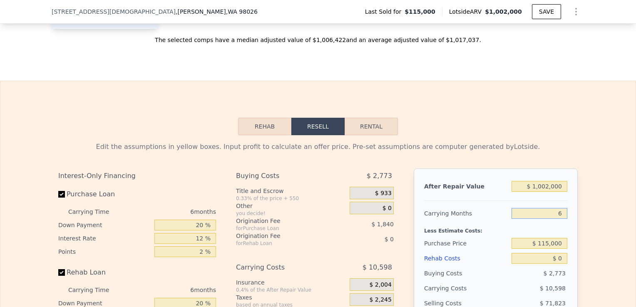
click at [560, 212] on input "6" at bounding box center [540, 213] width 56 height 11
click at [552, 244] on input "$ 115,000" at bounding box center [540, 243] width 56 height 11
drag, startPoint x: 563, startPoint y: 245, endPoint x: 502, endPoint y: 246, distance: 61.2
click at [502, 246] on div "Purchase Price $ 115,000" at bounding box center [495, 243] width 143 height 15
click at [550, 251] on div "$ 680,000" at bounding box center [540, 243] width 56 height 15
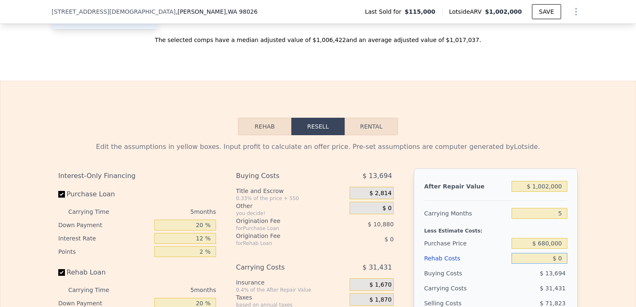
click at [560, 257] on input "$ 0" at bounding box center [540, 258] width 56 height 11
click at [592, 268] on div "Edit the assumptions in yellow boxes. Input profit to calculate an offer price.…" at bounding box center [317, 290] width 635 height 310
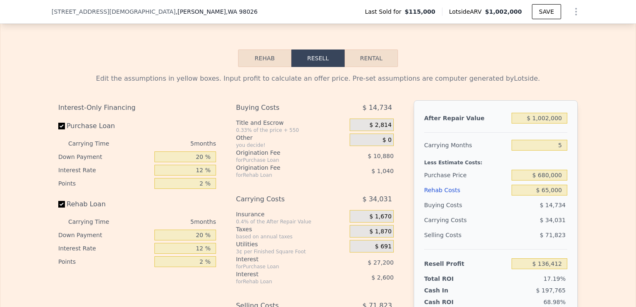
scroll to position [1248, 0]
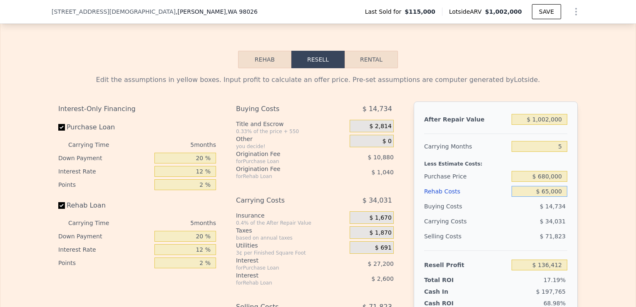
click at [547, 191] on input "$ 65,000" at bounding box center [540, 191] width 56 height 11
click at [548, 192] on input "$ 75,000" at bounding box center [540, 191] width 56 height 11
click at [592, 187] on div "Edit the assumptions in yellow boxes. Input profit to calculate an offer price.…" at bounding box center [317, 223] width 635 height 310
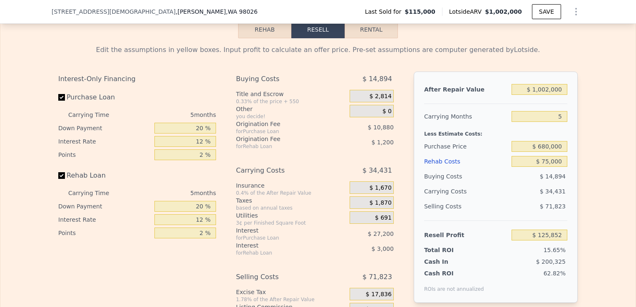
scroll to position [1254, 0]
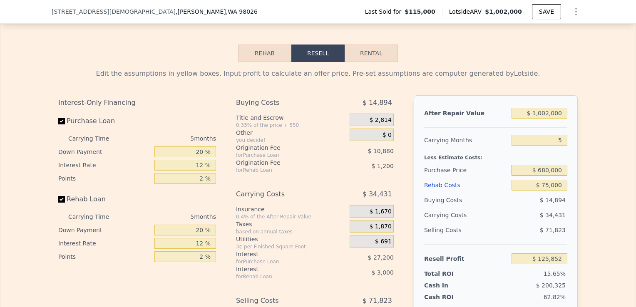
click at [546, 170] on input "$ 680,000" at bounding box center [540, 170] width 56 height 11
click at [549, 171] on input "$ 680,000" at bounding box center [540, 170] width 56 height 11
click at [598, 177] on div "Edit the assumptions in yellow boxes. Input profit to calculate an offer price.…" at bounding box center [317, 217] width 635 height 310
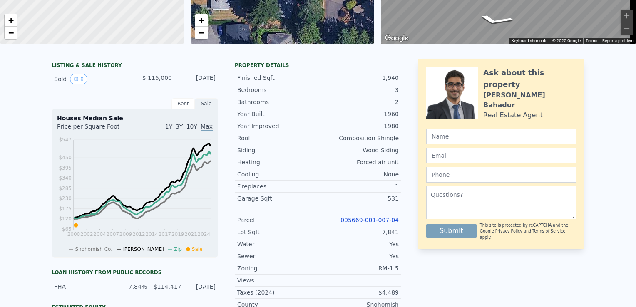
scroll to position [0, 0]
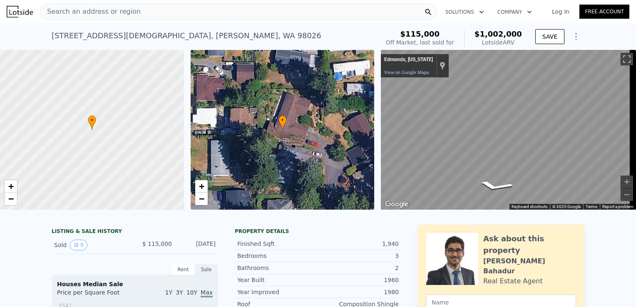
click at [152, 6] on div "Search an address or region" at bounding box center [238, 11] width 397 height 17
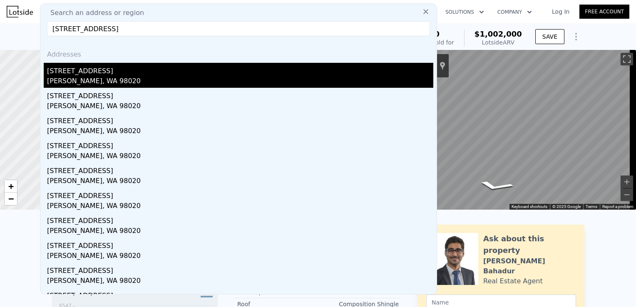
click at [111, 85] on div "[PERSON_NAME], WA 98020" at bounding box center [240, 82] width 386 height 12
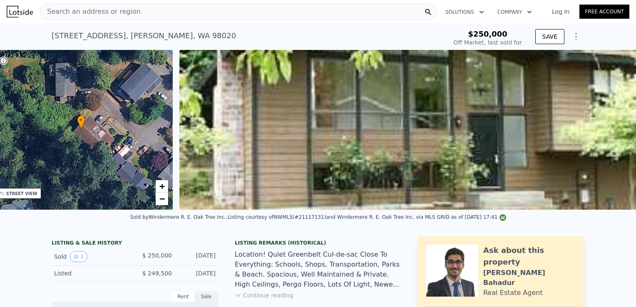
scroll to position [0, 194]
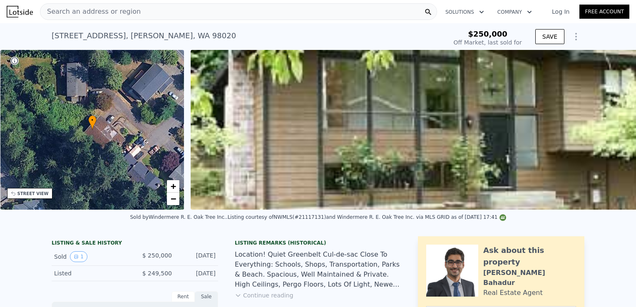
click at [154, 13] on div "Search an address or region" at bounding box center [238, 11] width 397 height 17
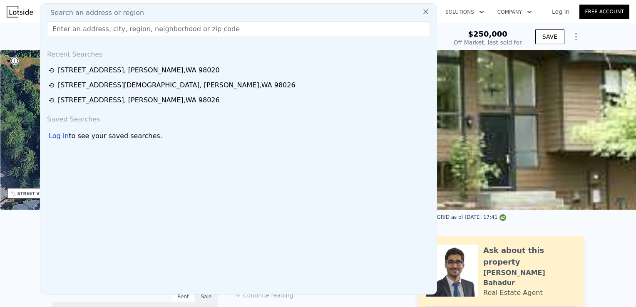
type input "30028 Military Rd S Federal Way, WA 98003"
type input "$ 758,000"
type input "$ 434,054"
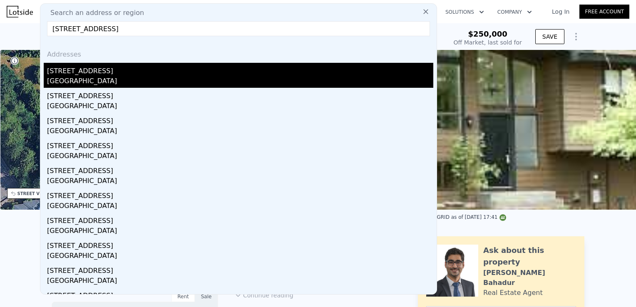
type input "30028 Military Rd S Federal Way, WA 98003"
click at [135, 77] on div "Federal Way, WA 98003" at bounding box center [240, 82] width 386 height 12
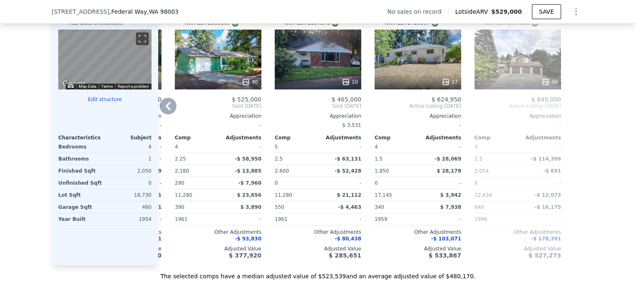
scroll to position [833, 0]
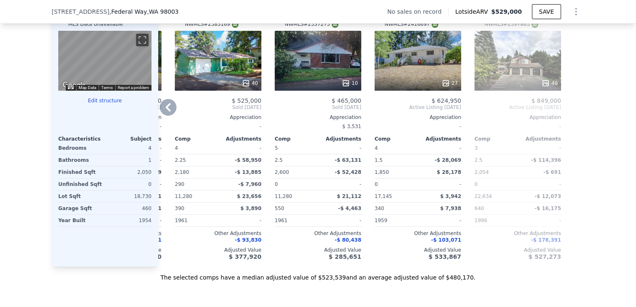
click at [216, 80] on div "40" at bounding box center [218, 61] width 87 height 60
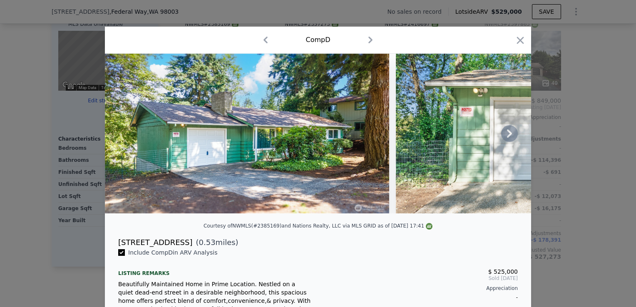
click at [505, 137] on icon at bounding box center [509, 133] width 17 height 17
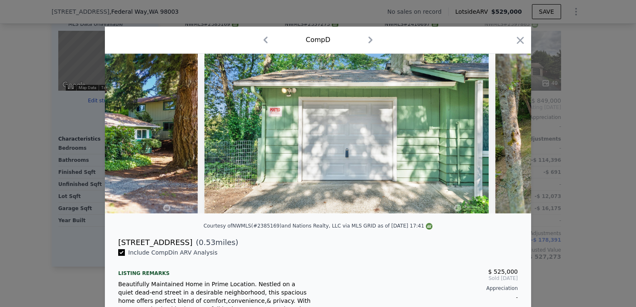
scroll to position [0, 200]
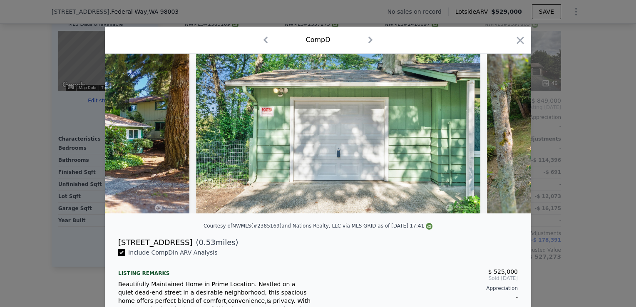
click at [505, 137] on div at bounding box center [318, 134] width 426 height 160
click at [505, 137] on icon at bounding box center [509, 133] width 17 height 17
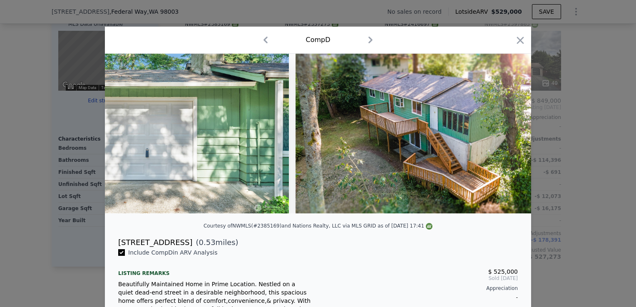
scroll to position [0, 400]
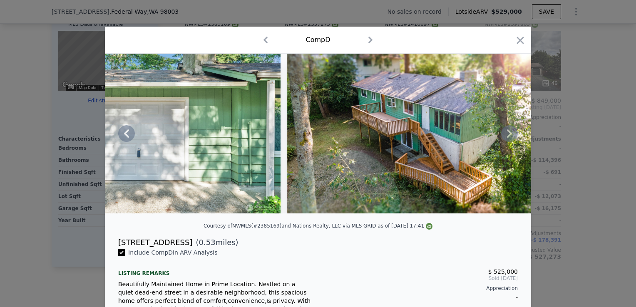
click at [505, 137] on icon at bounding box center [509, 133] width 17 height 17
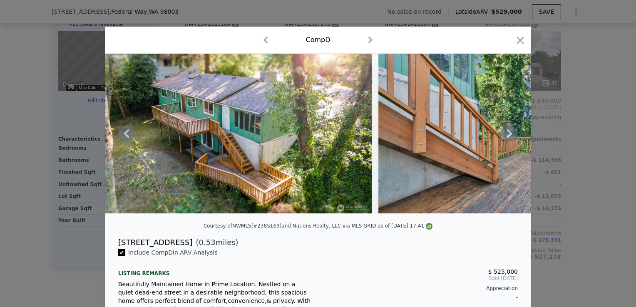
click at [505, 137] on icon at bounding box center [509, 133] width 17 height 17
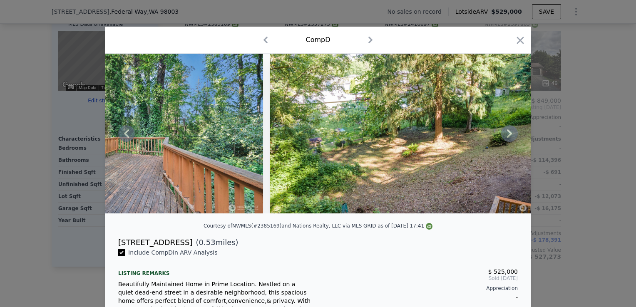
click at [505, 137] on icon at bounding box center [509, 133] width 17 height 17
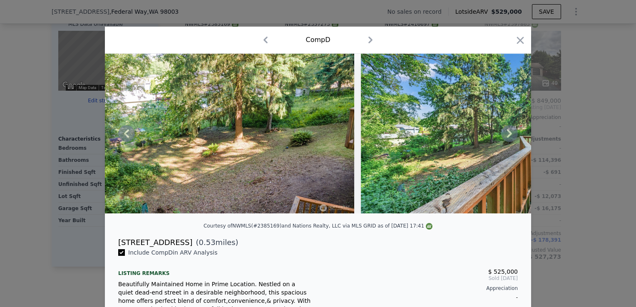
click at [505, 137] on icon at bounding box center [509, 133] width 17 height 17
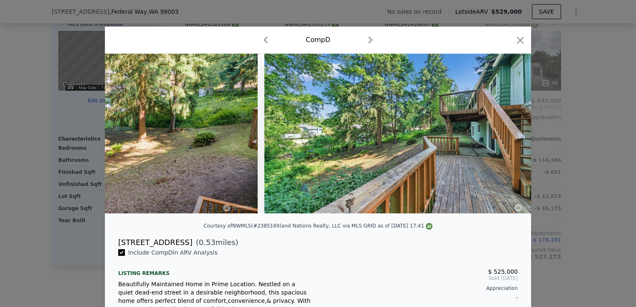
scroll to position [0, 1399]
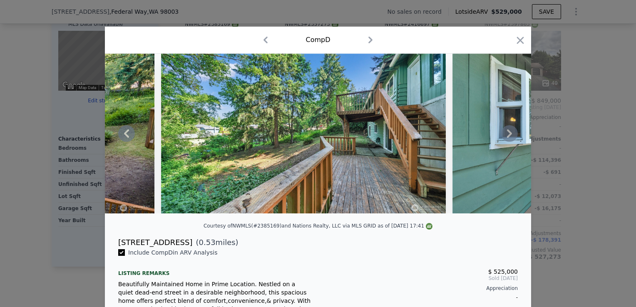
click at [505, 137] on div at bounding box center [318, 134] width 426 height 160
click at [505, 137] on icon at bounding box center [509, 133] width 17 height 17
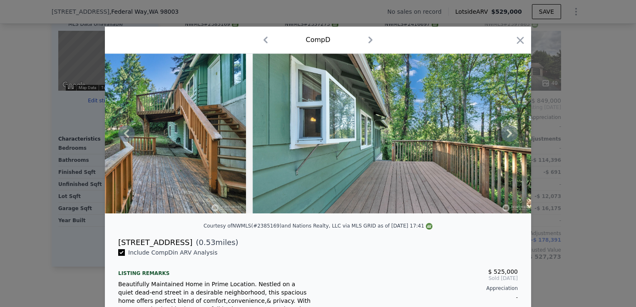
click at [505, 137] on icon at bounding box center [509, 133] width 17 height 17
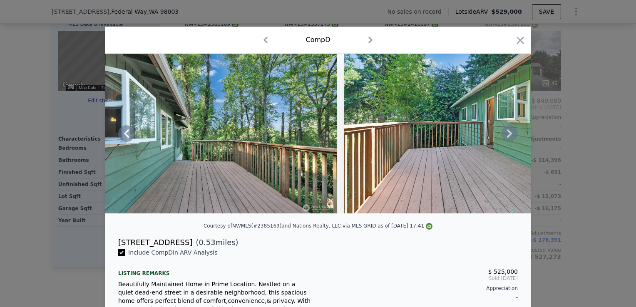
click at [505, 137] on icon at bounding box center [509, 133] width 17 height 17
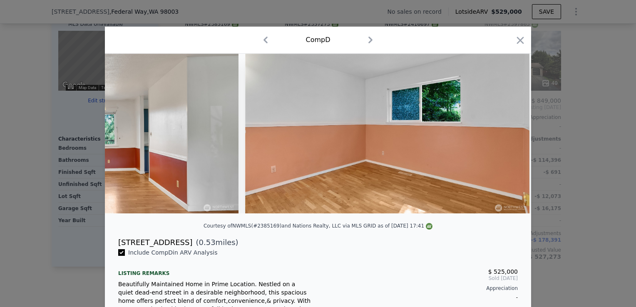
scroll to position [0, 6174]
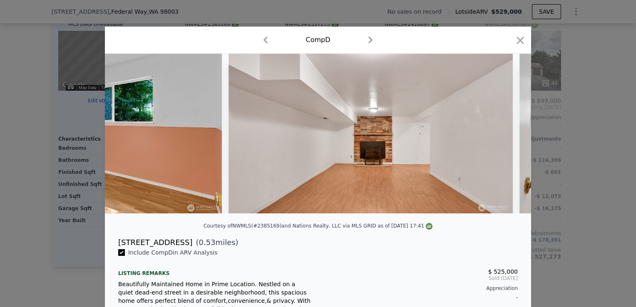
click at [56, 150] on div at bounding box center [318, 153] width 636 height 307
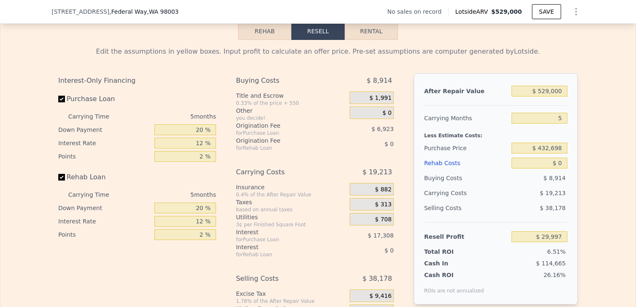
scroll to position [1189, 0]
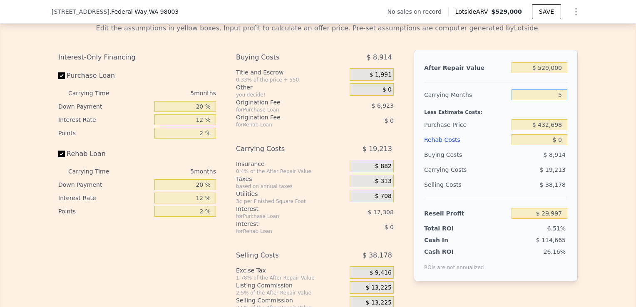
drag, startPoint x: 560, startPoint y: 110, endPoint x: 545, endPoint y: 110, distance: 15.8
click at [545, 100] on input "5" at bounding box center [540, 95] width 56 height 11
type input "4"
type input "$ 33,841"
type input "4"
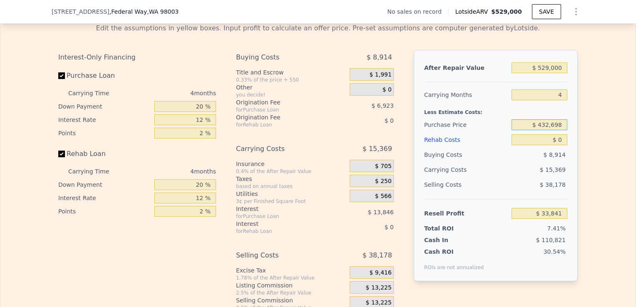
drag, startPoint x: 560, startPoint y: 136, endPoint x: 504, endPoint y: 137, distance: 55.4
click at [504, 132] on div "Purchase Price $ 432,698" at bounding box center [495, 124] width 143 height 15
type input "$ 350,000"
click at [560, 145] on input "$ 0" at bounding box center [540, 139] width 56 height 11
type input "$ 120,785"
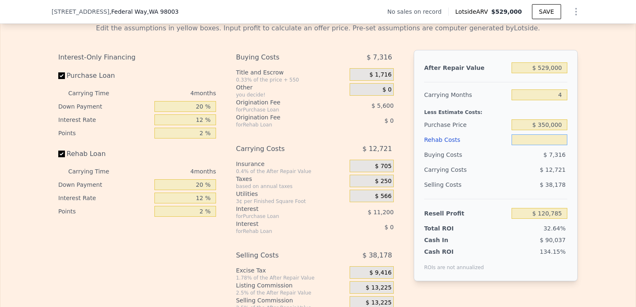
type input "$ 5"
type input "$ 120,780"
type input "$ 50,000"
type input "$ 68,385"
type input "$ 50,000"
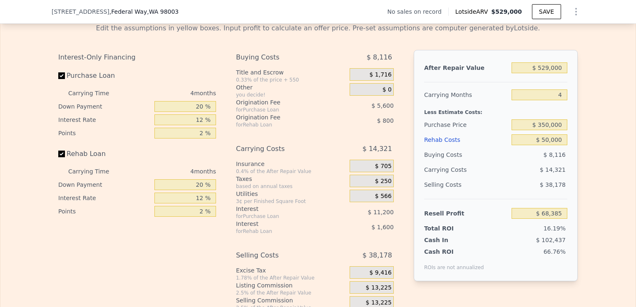
click at [606, 196] on div "Edit the assumptions in yellow boxes. Input profit to calculate an offer price.…" at bounding box center [317, 172] width 635 height 310
click at [549, 130] on input "$ 350,000" at bounding box center [540, 124] width 56 height 11
type input "$ 355,000"
click at [618, 186] on div "Edit the assumptions in yellow boxes. Input profit to calculate an offer price.…" at bounding box center [317, 172] width 635 height 310
type input "$ 63,129"
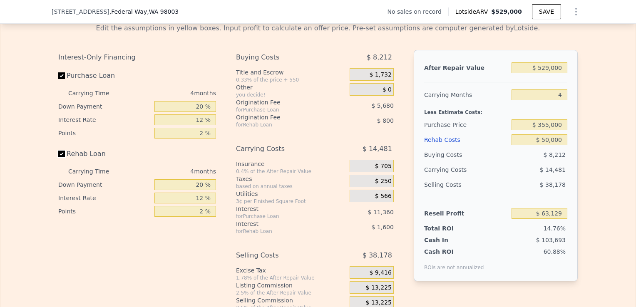
click at [58, 157] on input "Rehab Loan" at bounding box center [61, 154] width 7 height 7
checkbox input "false"
type input "$ 65,529"
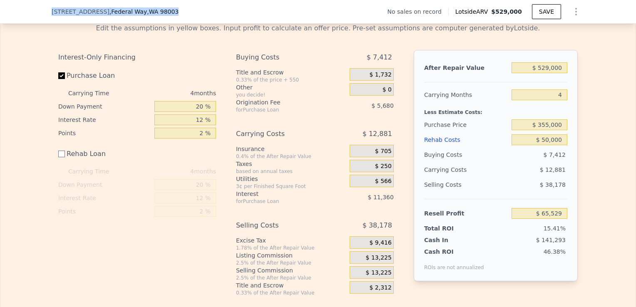
drag, startPoint x: 172, startPoint y: 15, endPoint x: 43, endPoint y: 11, distance: 128.7
click at [43, 11] on div "30028 Military Rd S , Federal Way , WA 98003 No sales on record Lotside ARV $52…" at bounding box center [318, 12] width 636 height 24
copy div "30028 Military Rd S , Federal Way , WA 98003"
checkbox input "true"
type input "5"
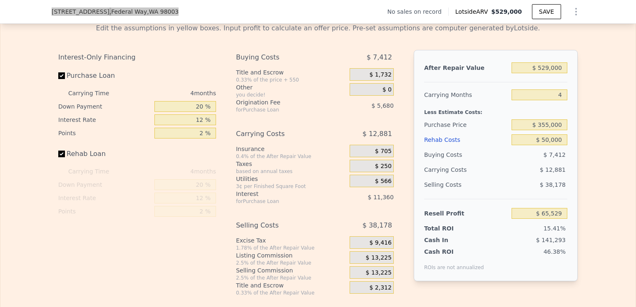
type input "$ 0"
type input "$ 29,997"
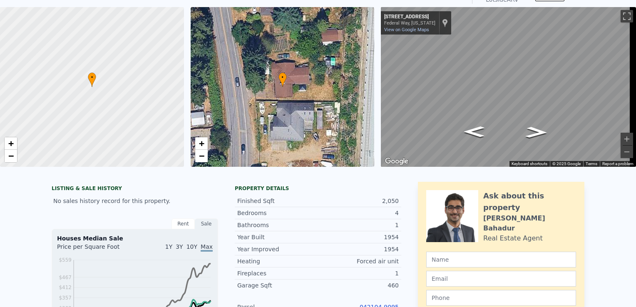
scroll to position [0, 0]
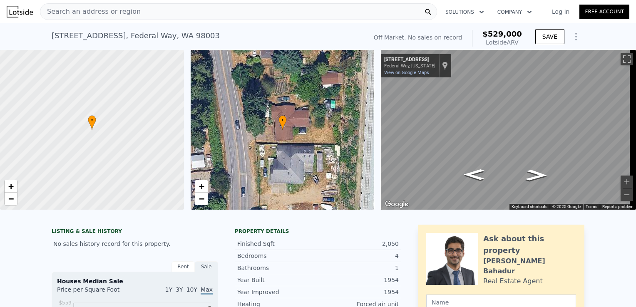
click at [113, 11] on span "Search an address or region" at bounding box center [90, 12] width 100 height 10
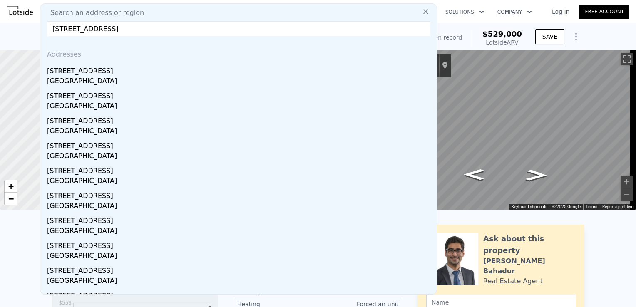
type input "31045 22nd Ave S Federal Way, WA 98003"
click at [94, 53] on div "Addresses" at bounding box center [239, 53] width 390 height 20
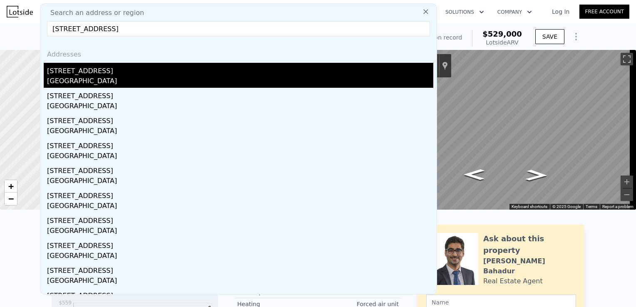
click at [95, 85] on div "Federal Way, WA 98003" at bounding box center [240, 82] width 386 height 12
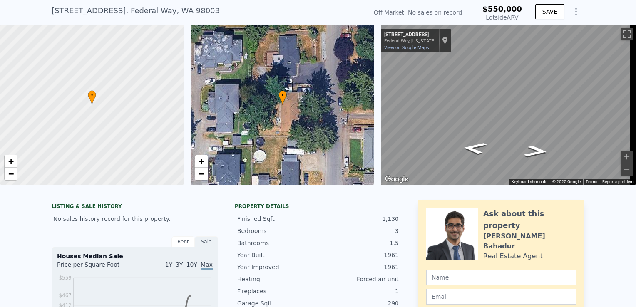
scroll to position [26, 0]
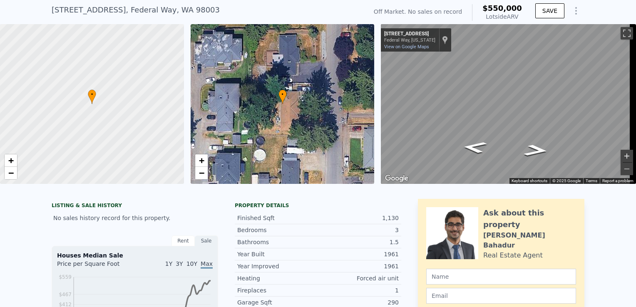
click at [621, 153] on button "Zoom in" at bounding box center [627, 156] width 12 height 12
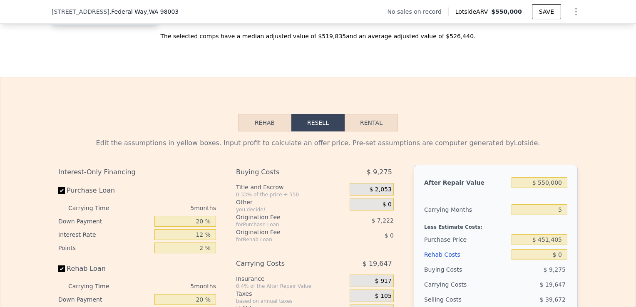
scroll to position [1081, 0]
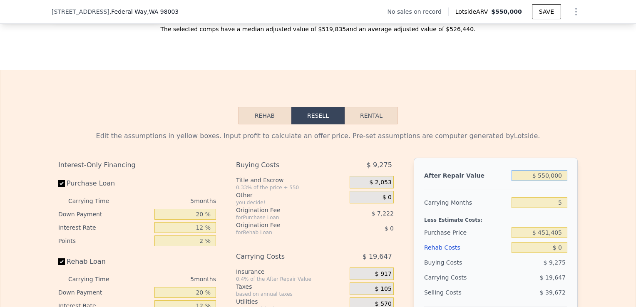
click at [548, 181] on input "$ 550,000" at bounding box center [540, 175] width 56 height 11
type input "$ 58,000"
type input "-$ 426,182"
type input "$ 585,000"
type input "$ 62,454"
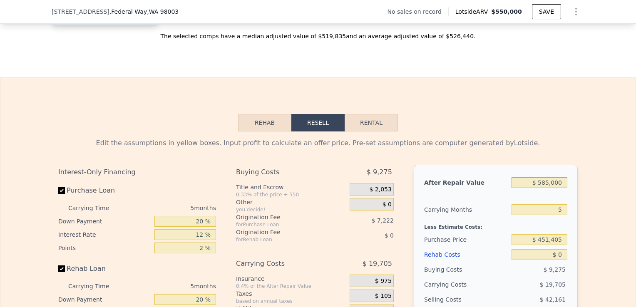
scroll to position [1087, 0]
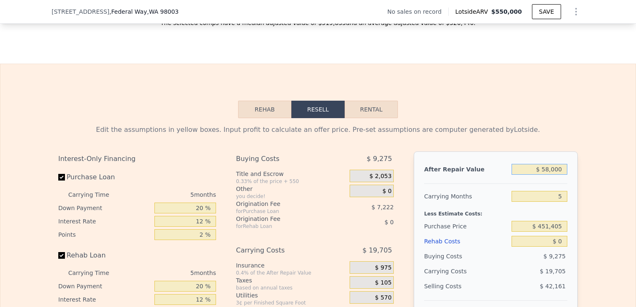
type input "$ 5,000"
type input "-$ 475,324"
type input "$ 570,000"
type input "$ 48,546"
type input "$ 570,000"
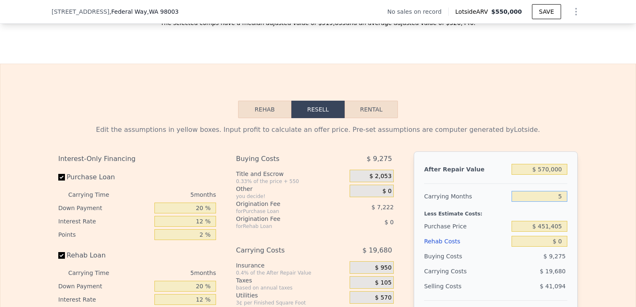
click at [562, 202] on input "5" at bounding box center [540, 196] width 56 height 11
type input "4"
type input "$ 52,482"
type input "4"
drag, startPoint x: 559, startPoint y: 238, endPoint x: 518, endPoint y: 241, distance: 40.9
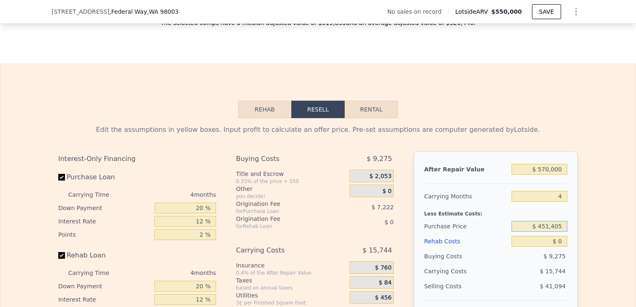
click at [518, 232] on input "$ 451,405" at bounding box center [540, 226] width 56 height 11
type input "$ 360,000"
click at [584, 264] on div "Edit the assumptions in yellow boxes. Input profit to calculate an offer price.…" at bounding box center [317, 273] width 635 height 310
type input "$ 148,577"
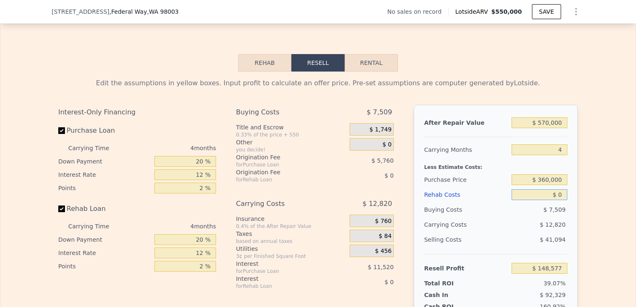
drag, startPoint x: 561, startPoint y: 206, endPoint x: 550, endPoint y: 206, distance: 10.9
click at [550, 200] on input "$ 0" at bounding box center [540, 194] width 56 height 11
type input "$ 45"
type input "$ 148,531"
type input "$ 45,000"
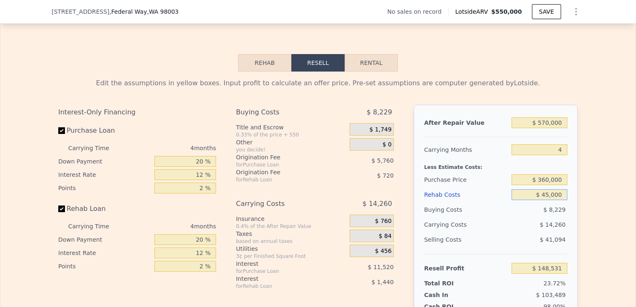
type input "$ 101,417"
type input "$ 45,000"
click at [601, 225] on div "Edit the assumptions in yellow boxes. Input profit to calculate an offer price.…" at bounding box center [317, 227] width 635 height 310
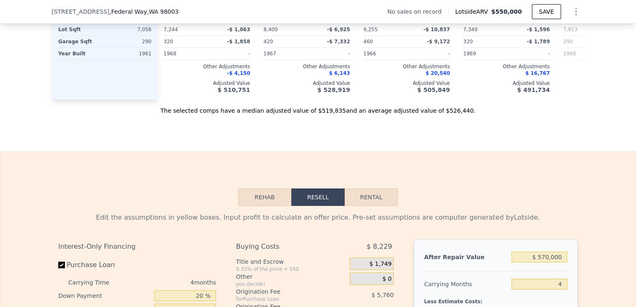
scroll to position [1126, 0]
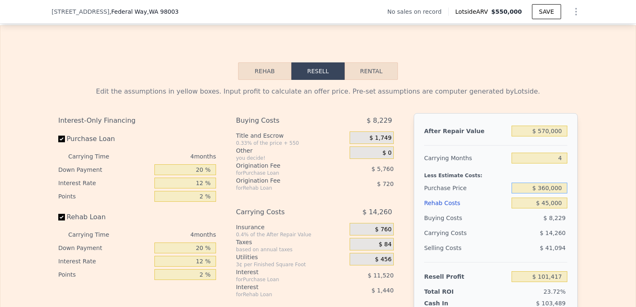
click at [550, 194] on input "$ 360,000" at bounding box center [540, 188] width 56 height 11
type input "$ 375,000"
click at [581, 211] on div "Edit the assumptions in yellow boxes. Input profit to calculate an offer price.…" at bounding box center [317, 235] width 635 height 310
type input "$ 85,647"
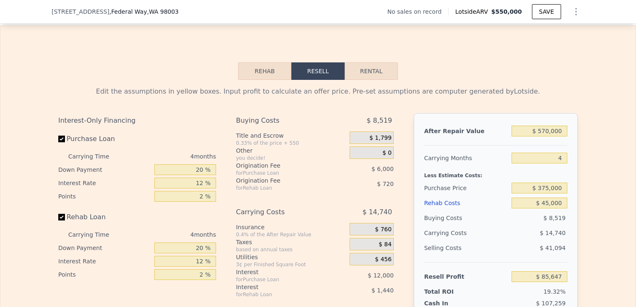
scroll to position [1212, 0]
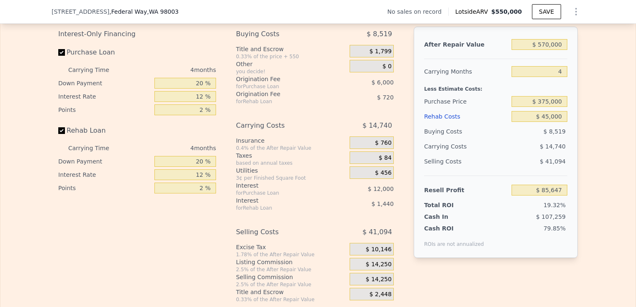
click at [614, 131] on div "Edit the assumptions in yellow boxes. Input profit to calculate an offer price.…" at bounding box center [317, 148] width 635 height 310
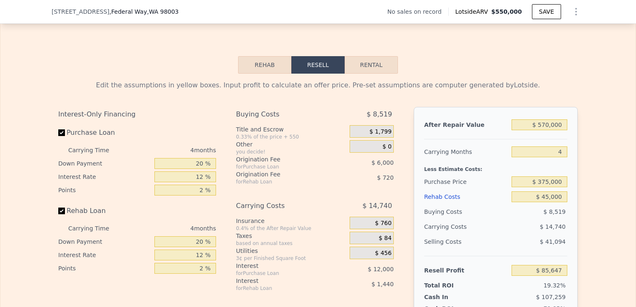
scroll to position [1132, 0]
click at [614, 131] on div "Edit the assumptions in yellow boxes. Input profit to calculate an offer price.…" at bounding box center [317, 228] width 635 height 310
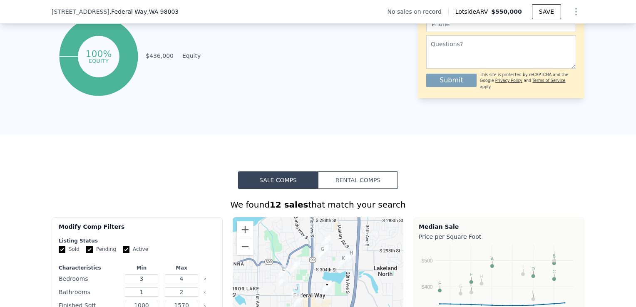
scroll to position [442, 0]
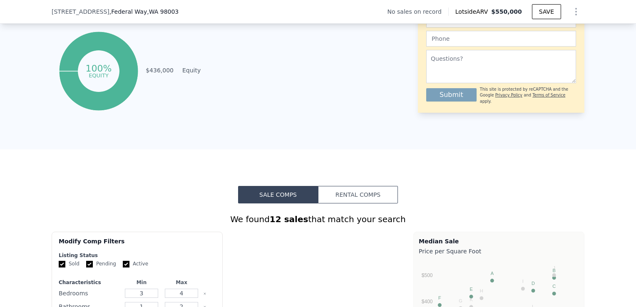
type input "$ 550,000"
type input "5"
type input "$ 0"
type input "$ 30,001"
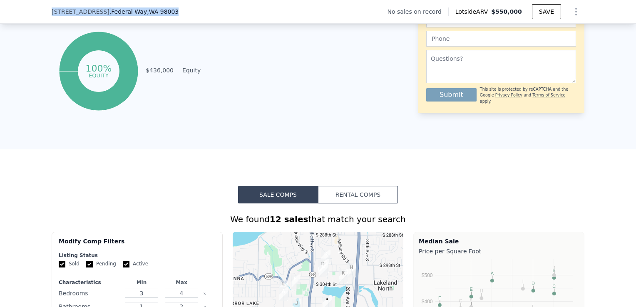
drag, startPoint x: 88, startPoint y: 21, endPoint x: 30, endPoint y: 8, distance: 59.8
click at [30, 8] on div "31045 22nd Ave S , Federal Way , WA 98003 No sales on record Lotside ARV $550,0…" at bounding box center [318, 12] width 636 height 24
copy div "31045 22nd Ave S , Federal Way , WA 98003"
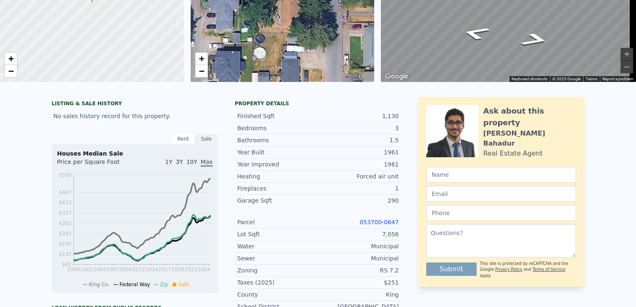
scroll to position [0, 0]
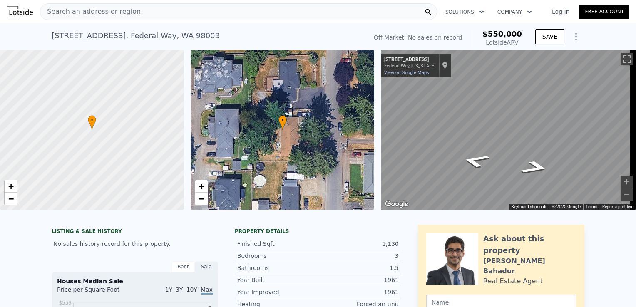
click at [187, 12] on div "Search an address or region" at bounding box center [238, 11] width 397 height 17
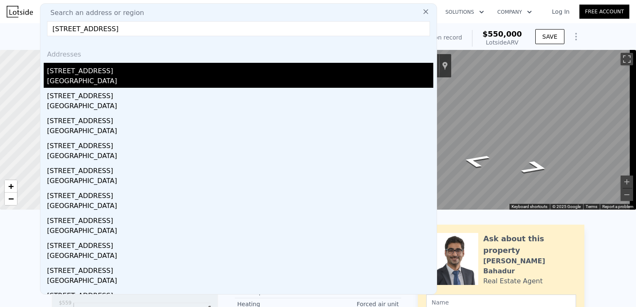
type input "35909 6th Ave Sw Federal Way, WA 98023"
click at [147, 77] on div "Federal Way, WA 98023" at bounding box center [240, 82] width 386 height 12
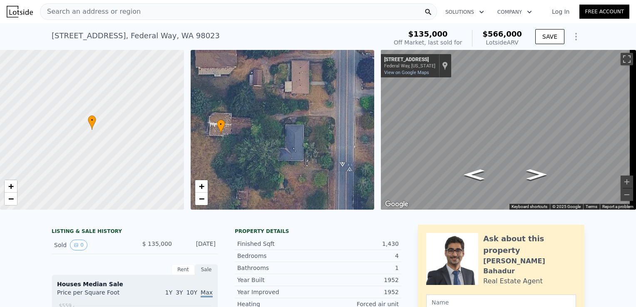
drag, startPoint x: 278, startPoint y: 100, endPoint x: 217, endPoint y: 104, distance: 60.9
click at [217, 104] on div "• + −" at bounding box center [283, 130] width 184 height 160
click at [530, 174] on icon "Go North, 6th Ave SW" at bounding box center [536, 175] width 38 height 16
click at [535, 199] on icon "Go North, 6th Ave SW" at bounding box center [533, 198] width 55 height 17
click at [621, 181] on button "Zoom in" at bounding box center [627, 182] width 12 height 12
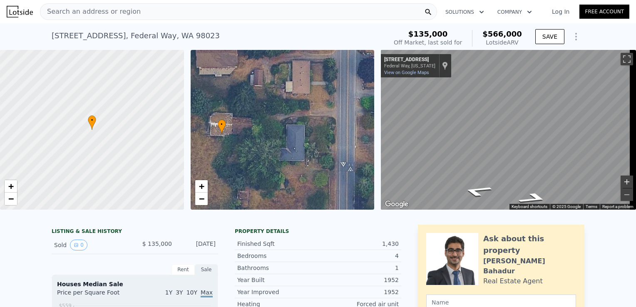
click at [621, 181] on button "Zoom in" at bounding box center [627, 182] width 12 height 12
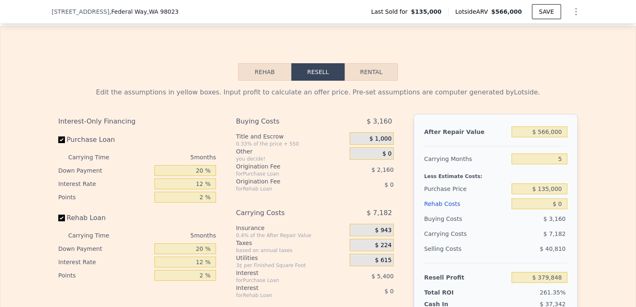
scroll to position [1116, 0]
click at [548, 137] on input "$ 566,000" at bounding box center [540, 132] width 56 height 11
type input "$ 570,000"
type input "$ 383,557"
type input "$ 570,000"
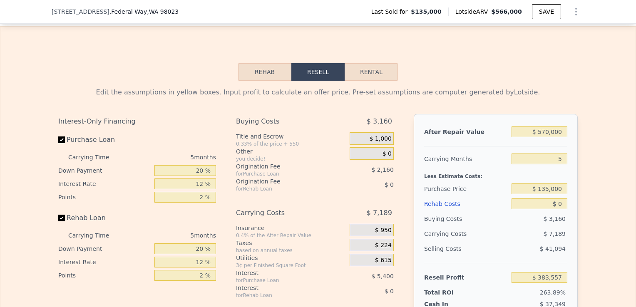
click at [563, 167] on div "5" at bounding box center [540, 159] width 56 height 15
click at [559, 164] on input "5" at bounding box center [540, 159] width 56 height 11
type input "4"
type input "$ 384,995"
type input "4"
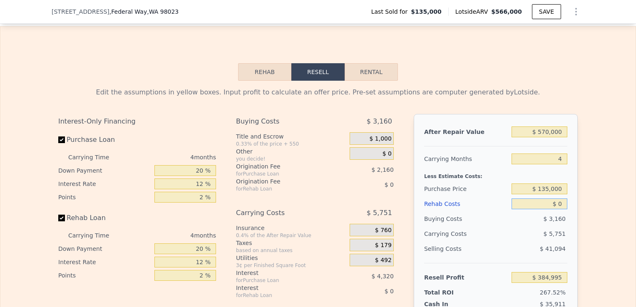
click at [561, 209] on input "$ 0" at bounding box center [540, 204] width 56 height 11
type input "$ 65"
type input "$ 384,925"
type input "$ 65,000"
type input "$ 316,875"
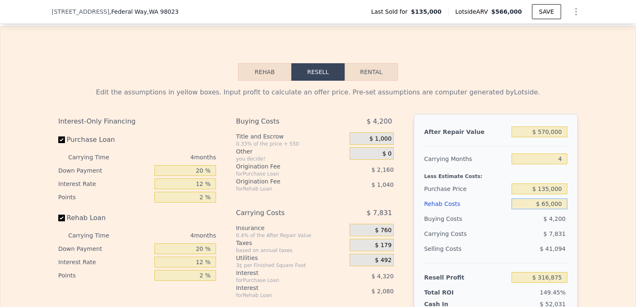
type input "$ 65,000"
click at [558, 194] on input "$ 135,000" at bounding box center [540, 189] width 56 height 11
type input "$ 400,000"
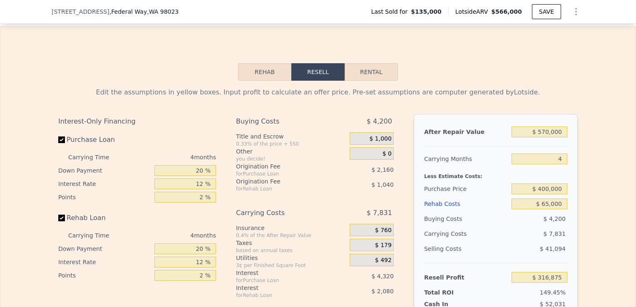
click at [582, 222] on div "Edit the assumptions in yellow boxes. Input profit to calculate an offer price.…" at bounding box center [317, 236] width 635 height 310
type input "$ 38,273"
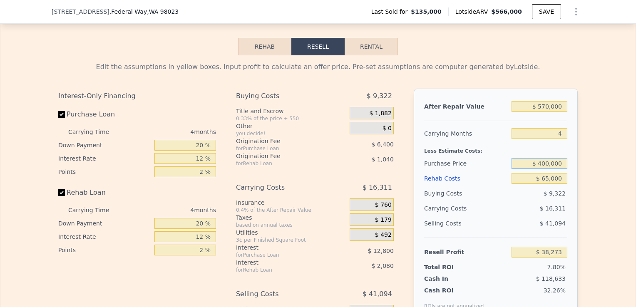
drag, startPoint x: 558, startPoint y: 175, endPoint x: 529, endPoint y: 179, distance: 29.4
click at [529, 169] on input "$ 400,000" at bounding box center [540, 163] width 56 height 11
type input "$ 380,000"
click at [561, 197] on span "$ 9,322" at bounding box center [555, 193] width 22 height 7
type input "$ 59,300"
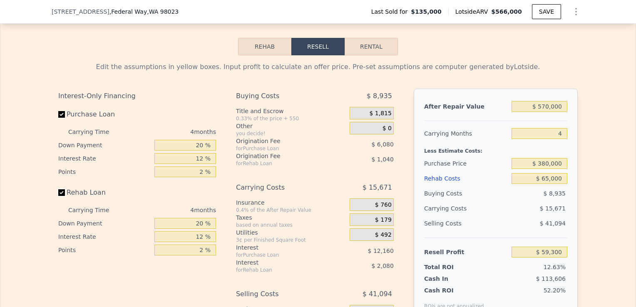
click at [58, 196] on input "Rehab Loan" at bounding box center [61, 192] width 7 height 7
checkbox input "false"
type input "$ 62,420"
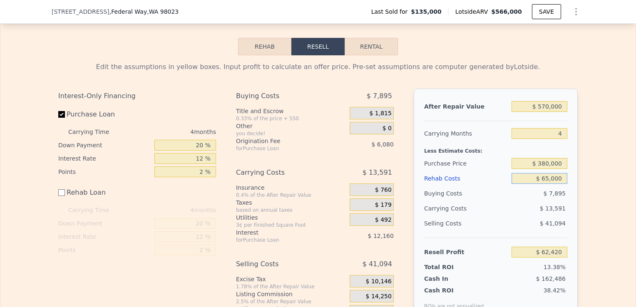
click at [546, 184] on input "$ 65,000" at bounding box center [540, 178] width 56 height 11
click at [548, 184] on input "$ 65,000" at bounding box center [540, 178] width 56 height 11
type input "$ 6,000"
type input "$ 121,420"
type input "$ 000"
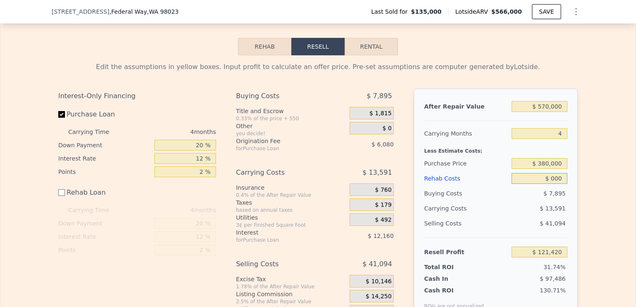
type input "$ 127,420"
type input "$ 50,000"
type input "$ 77,420"
type input "$ 50,000"
click at [588, 258] on div "Edit the assumptions in yellow boxes. Input profit to calculate an offer price.…" at bounding box center [317, 195] width 635 height 280
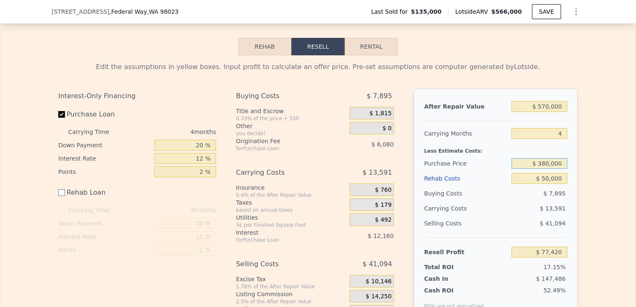
click at [547, 169] on input "$ 380,000" at bounding box center [540, 163] width 56 height 11
type input "$ 400,000"
click at [568, 189] on div "After Repair Value $ 570,000 Carrying Months 4 Less Estimate Costs: Purchase Pr…" at bounding box center [496, 204] width 164 height 231
type input "$ 56,393"
click at [547, 169] on input "$ 400,000" at bounding box center [540, 163] width 56 height 11
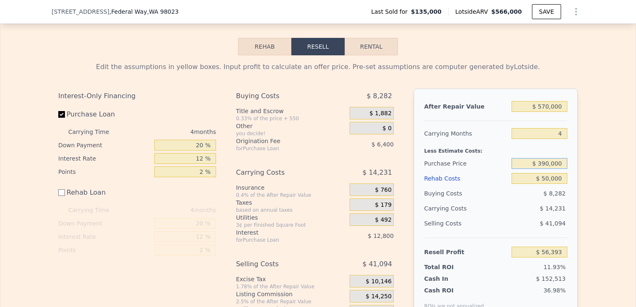
type input "$ 390,000"
click at [589, 206] on div "Edit the assumptions in yellow boxes. Input profit to calculate an offer price.…" at bounding box center [317, 195] width 635 height 280
type input "$ 66,906"
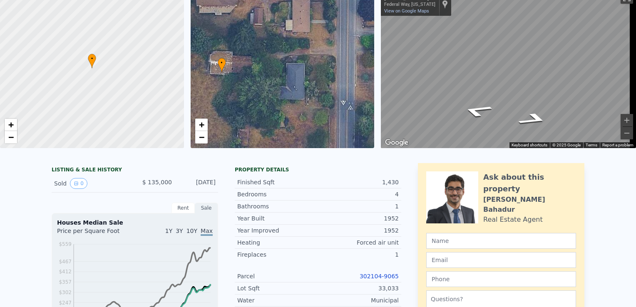
scroll to position [0, 0]
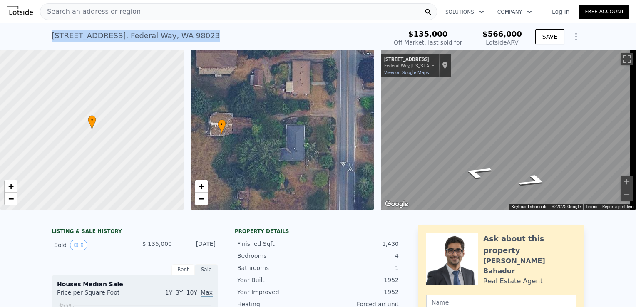
drag, startPoint x: 197, startPoint y: 37, endPoint x: 42, endPoint y: 37, distance: 155.3
click at [42, 37] on div "35909 6th Ave SW , Federal Way , WA 98023 Sold Aug 1988 for $135k (~ARV $566k )…" at bounding box center [318, 36] width 636 height 27
copy div "35909 6th Ave SW , Federal Way , WA 98023"
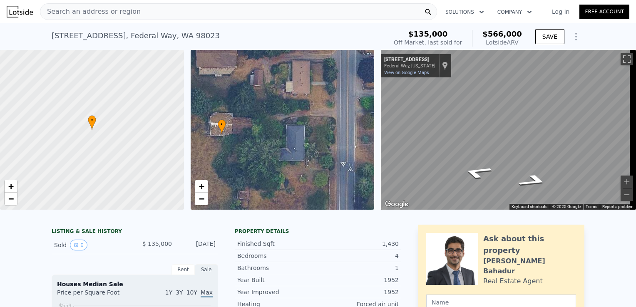
click at [172, 15] on div "Search an address or region" at bounding box center [238, 11] width 397 height 17
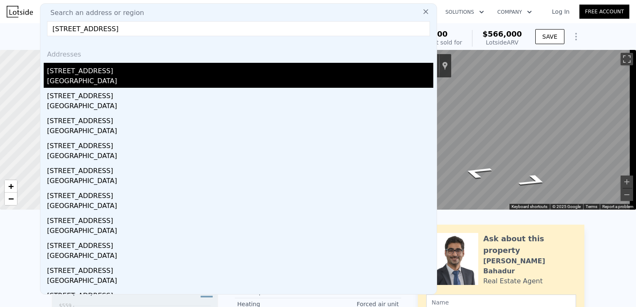
type input "2619 S 377th St Federal Way, WA 98003"
click at [158, 73] on div "2619 S 377th St" at bounding box center [240, 69] width 386 height 13
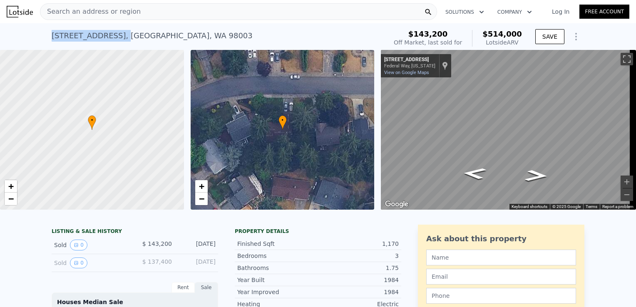
drag, startPoint x: 103, startPoint y: 36, endPoint x: 50, endPoint y: 36, distance: 53.3
click at [52, 36] on div "2619 S 377th St , King County , WA 98003" at bounding box center [152, 36] width 201 height 12
copy div "2619 S 377th St ,"
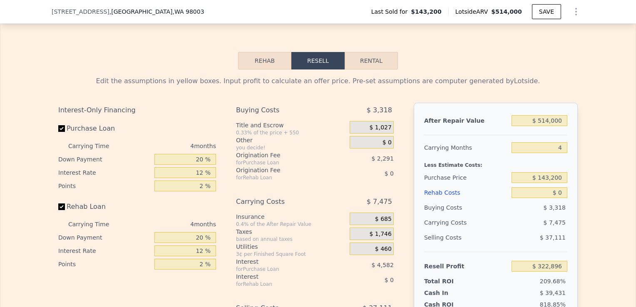
scroll to position [1222, 0]
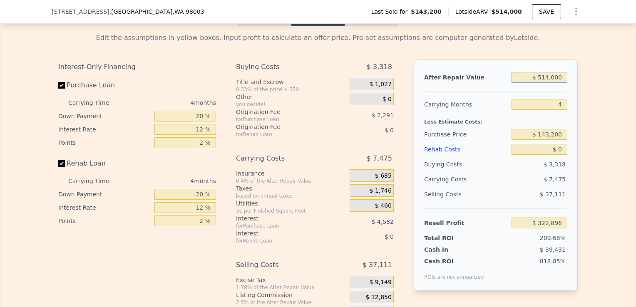
click at [547, 83] on input "$ 514,000" at bounding box center [540, 77] width 56 height 11
type input "$ 5,000"
type input "-$ 149,221"
type input "$ 52,000"
type input "-$ 105,626"
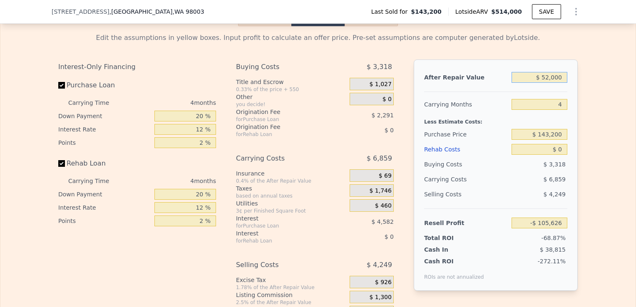
type input "$ 520,000"
type input "$ 328,461"
type input "$ 520,000"
click at [560, 140] on input "$ 143,200" at bounding box center [540, 134] width 56 height 11
drag, startPoint x: 560, startPoint y: 144, endPoint x: 520, endPoint y: 148, distance: 39.8
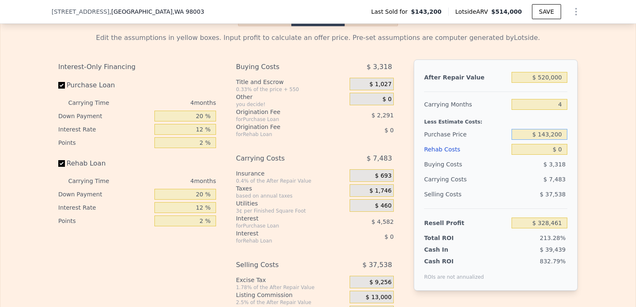
click at [520, 140] on input "$ 143,200" at bounding box center [540, 134] width 56 height 11
type input "$ 370,000"
click at [570, 166] on div "After Repair Value $ 520,000 Carrying Months 4 Less Estimate Costs: Purchase Pr…" at bounding box center [496, 175] width 164 height 231
type input "$ 90,021"
click at [564, 155] on input "$ 0" at bounding box center [540, 149] width 56 height 11
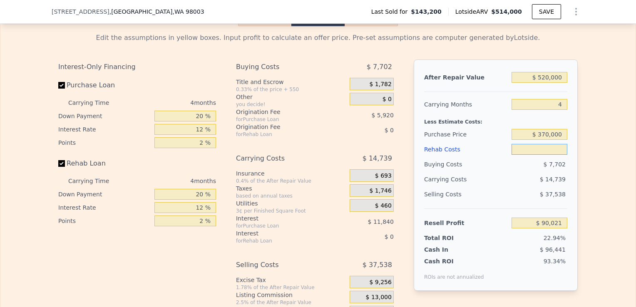
type input "$ 5"
type input "$ 90,016"
type input "$ 50"
type input "$ 89,970"
type input "$ 50,000"
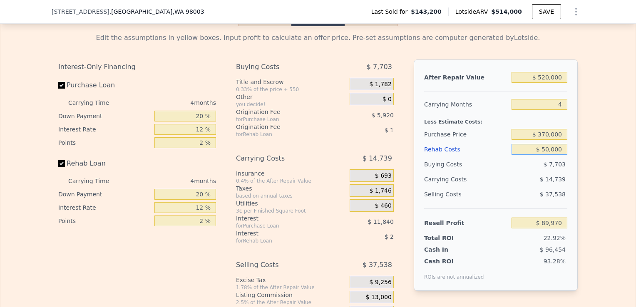
type input "$ 37,621"
type input "$ 50,000"
click at [578, 182] on div "Edit the assumptions in yellow boxes. Input profit to calculate an offer price.…" at bounding box center [318, 181] width 533 height 310
click at [58, 167] on input "Rehab Loan" at bounding box center [61, 163] width 7 height 7
checkbox input "false"
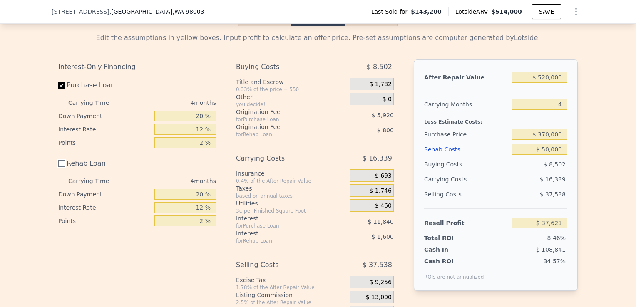
type input "$ 40,021"
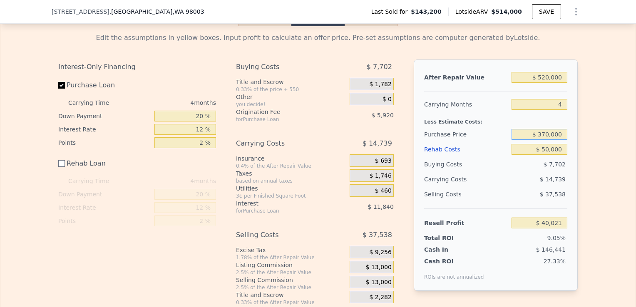
click at [545, 140] on input "$ 370,000" at bounding box center [540, 134] width 56 height 11
type input "$ 350,000"
click at [594, 170] on div "Edit the assumptions in yellow boxes. Input profit to calculate an offer price.…" at bounding box center [317, 166] width 635 height 280
type input "$ 61,047"
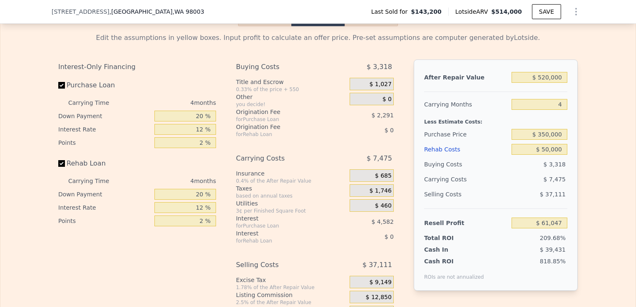
checkbox input "true"
type input "$ 514,000"
type input "$ 0"
type input "$ 322,896"
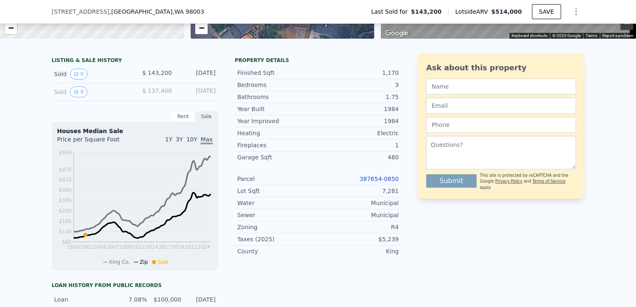
scroll to position [0, 0]
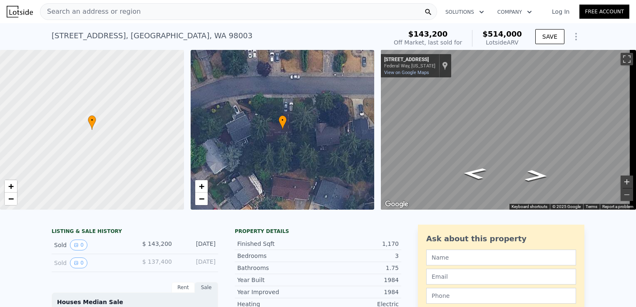
click at [623, 179] on button "Zoom in" at bounding box center [627, 182] width 12 height 12
click at [621, 196] on button "Zoom out" at bounding box center [627, 195] width 12 height 12
click at [621, 181] on button "Zoom in" at bounding box center [627, 182] width 12 height 12
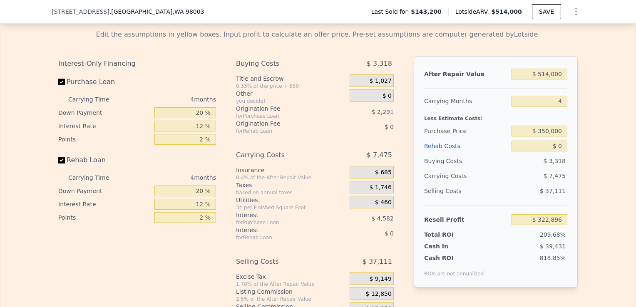
scroll to position [1225, 0]
click at [548, 137] on input "$ 350,000" at bounding box center [540, 131] width 56 height 11
type input "$ 300,000"
click at [561, 152] on input "$ 0" at bounding box center [540, 146] width 56 height 11
type input "$ 158,049"
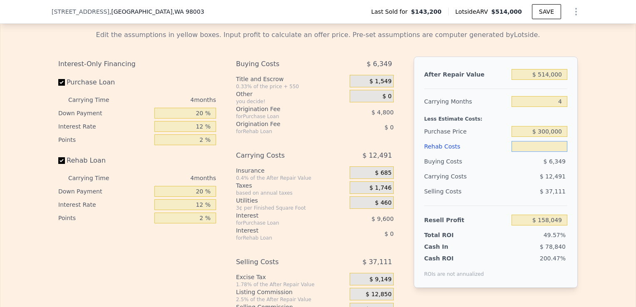
type input "$ 5"
type input "$ 158,044"
type input "$ 5,000"
type input "$ 152,809"
type input "$ 50,000"
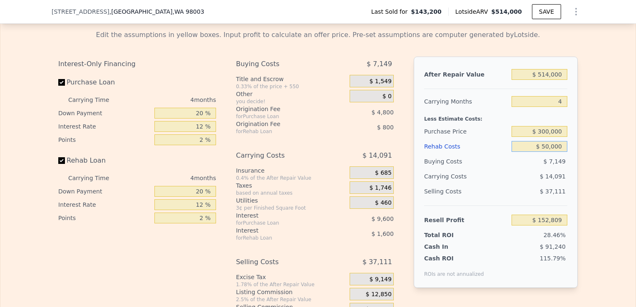
type input "$ 105,649"
type input "$ 50,000"
click at [573, 209] on div "After Repair Value $ 514,000 Carrying Months 4 Less Estimate Costs: Purchase Pr…" at bounding box center [496, 172] width 164 height 231
click at [547, 137] on input "$ 300,000" at bounding box center [540, 131] width 56 height 11
type input "$ 350,000"
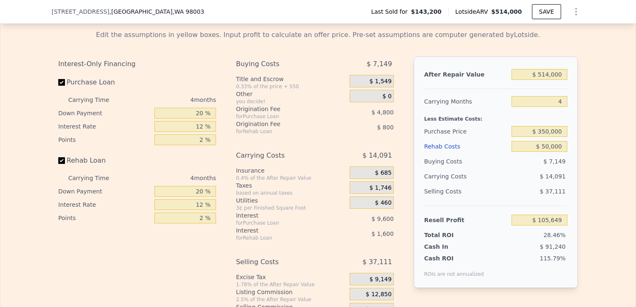
click at [582, 172] on div "Edit the assumptions in yellow boxes. Input profit to calculate an offer price.…" at bounding box center [317, 178] width 635 height 310
type input "$ 53,082"
click at [553, 152] on input "$ 50,000" at bounding box center [540, 146] width 56 height 11
click at [575, 174] on div "Edit the assumptions in yellow boxes. Input profit to calculate an offer price.…" at bounding box center [318, 178] width 533 height 310
click at [60, 164] on input "Rehab Loan" at bounding box center [61, 160] width 7 height 7
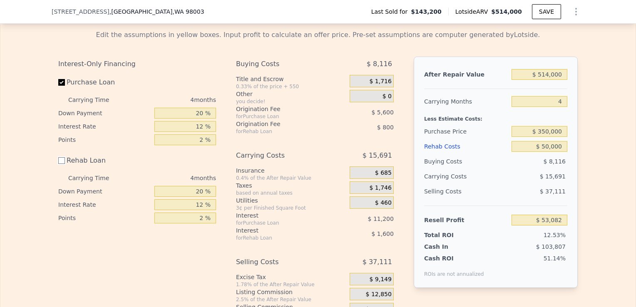
checkbox input "false"
type input "$ 55,482"
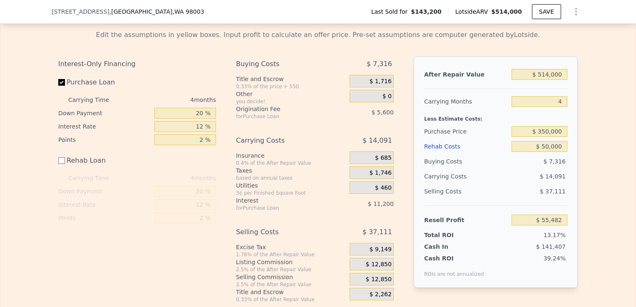
click at [62, 90] on label "Purchase Loan" at bounding box center [104, 82] width 93 height 15
click at [62, 86] on input "Purchase Loan" at bounding box center [61, 82] width 7 height 7
checkbox input "false"
type input "$ 72,282"
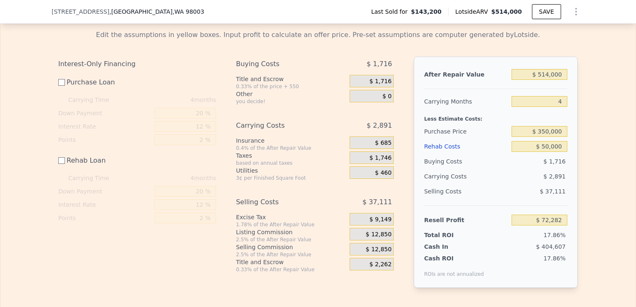
click at [603, 231] on div "Edit the assumptions in yellow boxes. Input profit to calculate an offer price.…" at bounding box center [317, 162] width 635 height 278
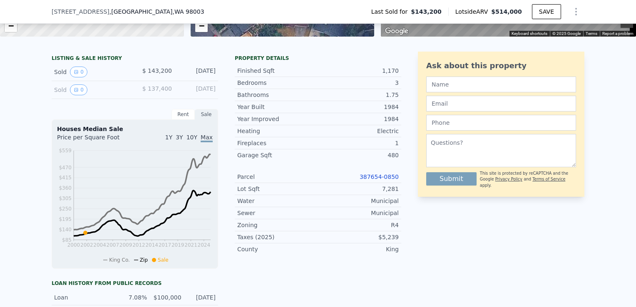
scroll to position [195, 0]
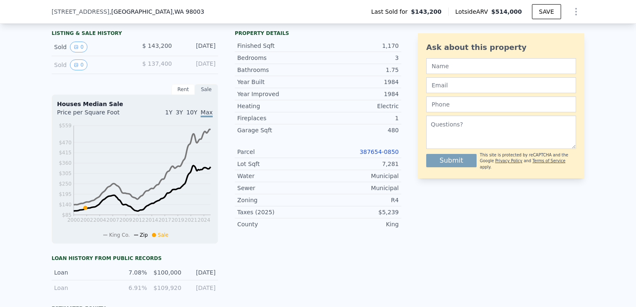
click at [376, 155] on link "387654-0850" at bounding box center [379, 152] width 39 height 7
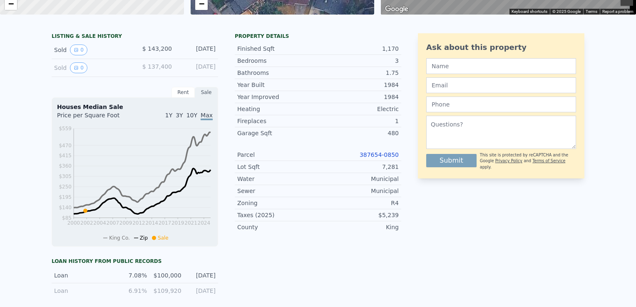
checkbox input "true"
type input "$ 0"
type input "$ 322,896"
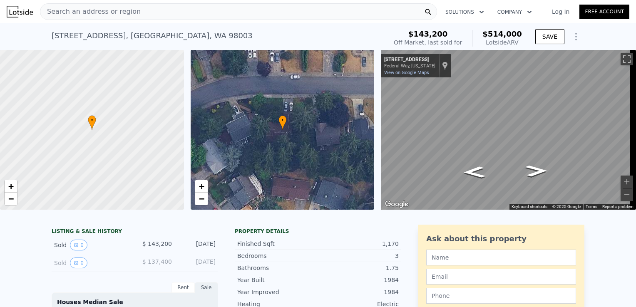
click at [173, 15] on div "Search an address or region" at bounding box center [238, 11] width 397 height 17
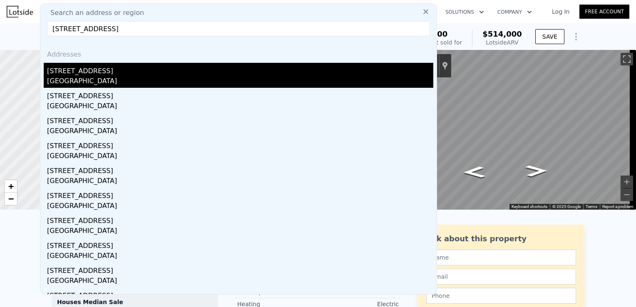
type input "2122 Sw 322nd St Federal Way, WA 98023"
click at [142, 74] on div "2122 SW 322nd St" at bounding box center [240, 69] width 386 height 13
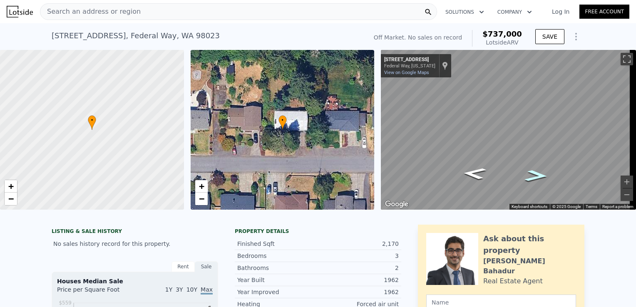
click at [524, 174] on icon "Go East, SW 322nd St" at bounding box center [536, 175] width 43 height 17
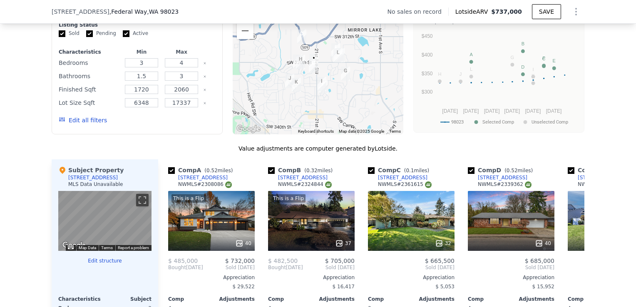
scroll to position [682, 0]
